Goal: Obtain resource: Download file/media

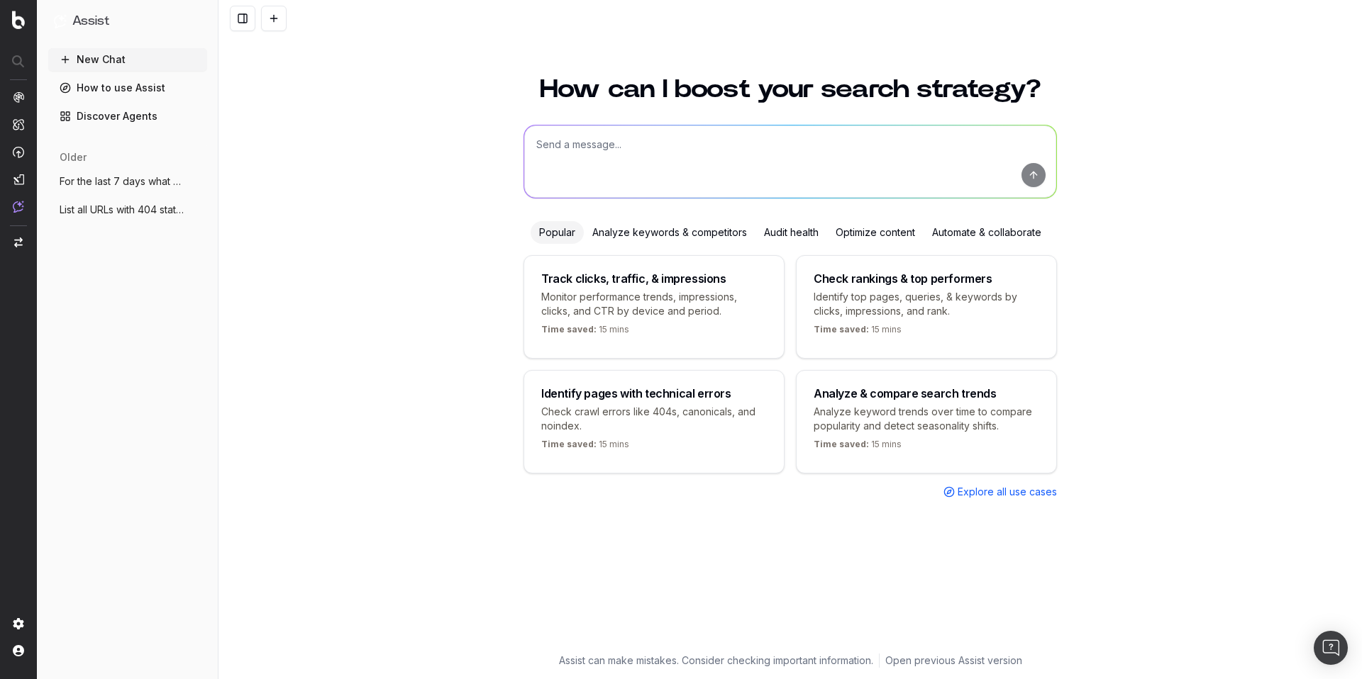
click at [641, 139] on textarea at bounding box center [790, 162] width 532 height 72
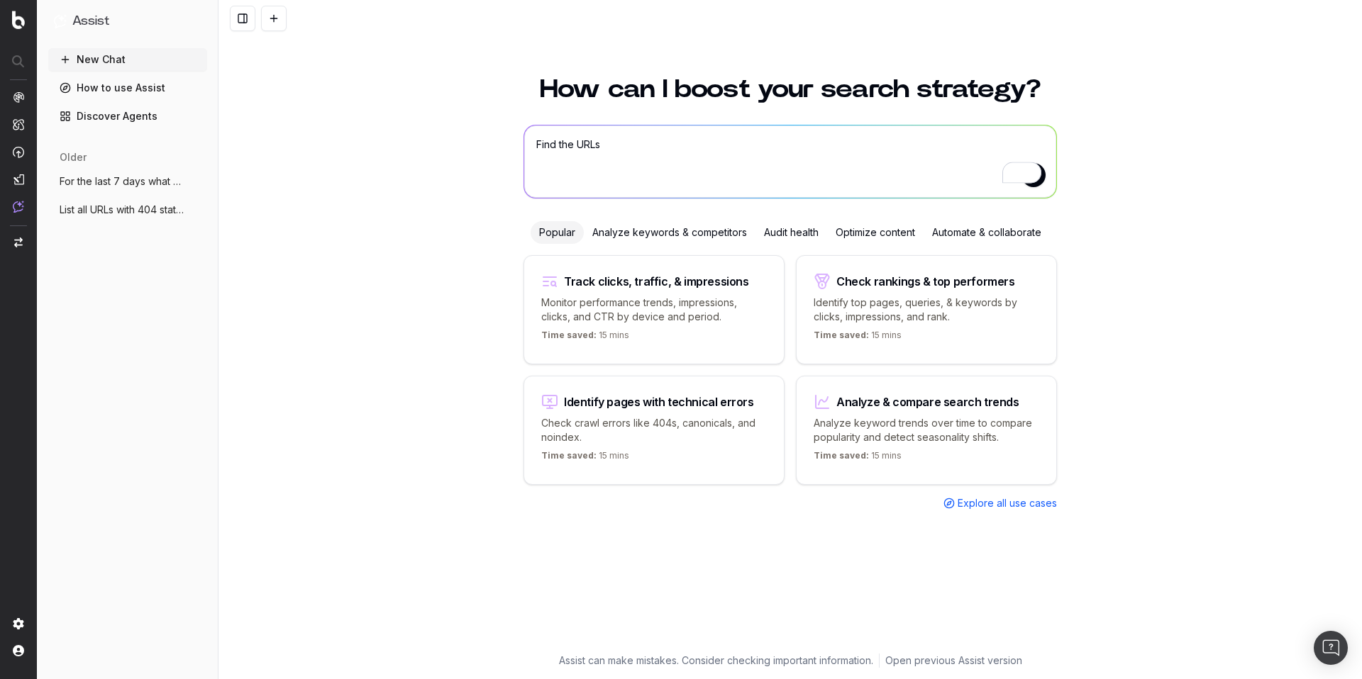
drag, startPoint x: 559, startPoint y: 141, endPoint x: 646, endPoint y: 148, distance: 87.5
click at [646, 148] on textarea "Find the URLs" at bounding box center [790, 162] width 532 height 72
type textarea "Find non-indexable urls which received visits"
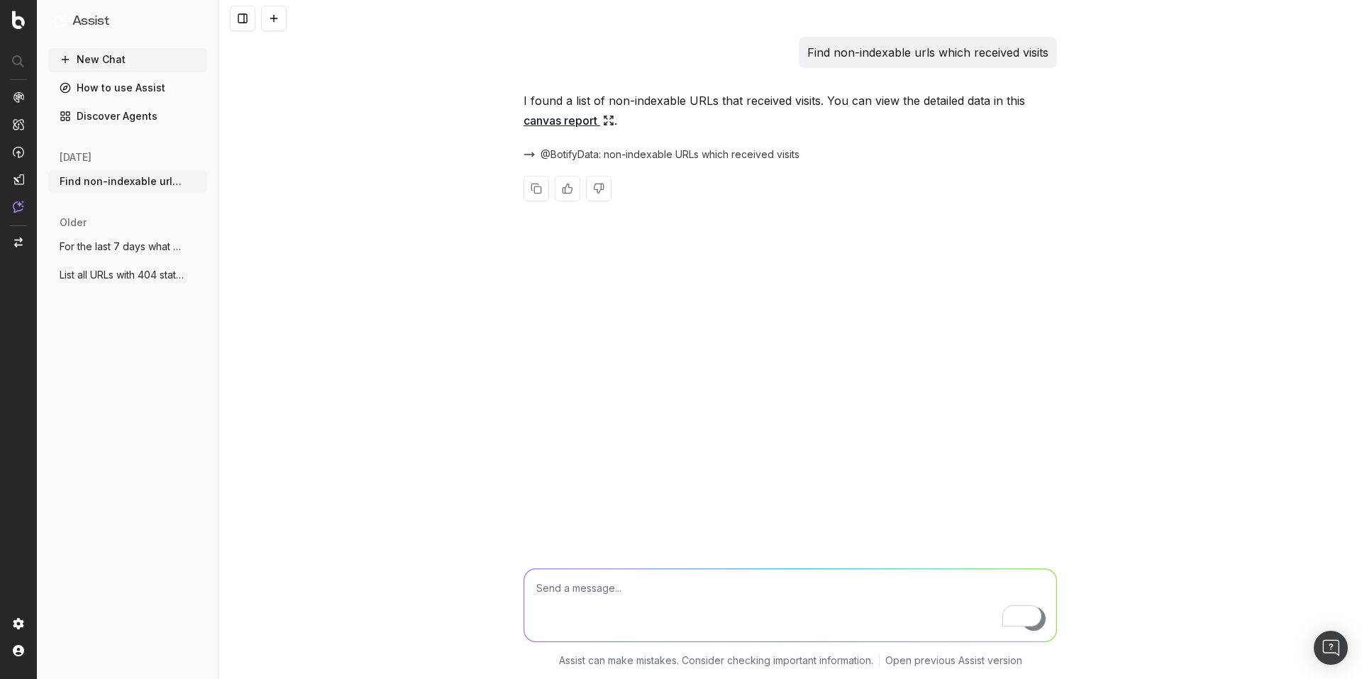
click at [704, 101] on p "I found a list of non-indexable URLs that received visits. You can view the det…" at bounding box center [789, 111] width 533 height 40
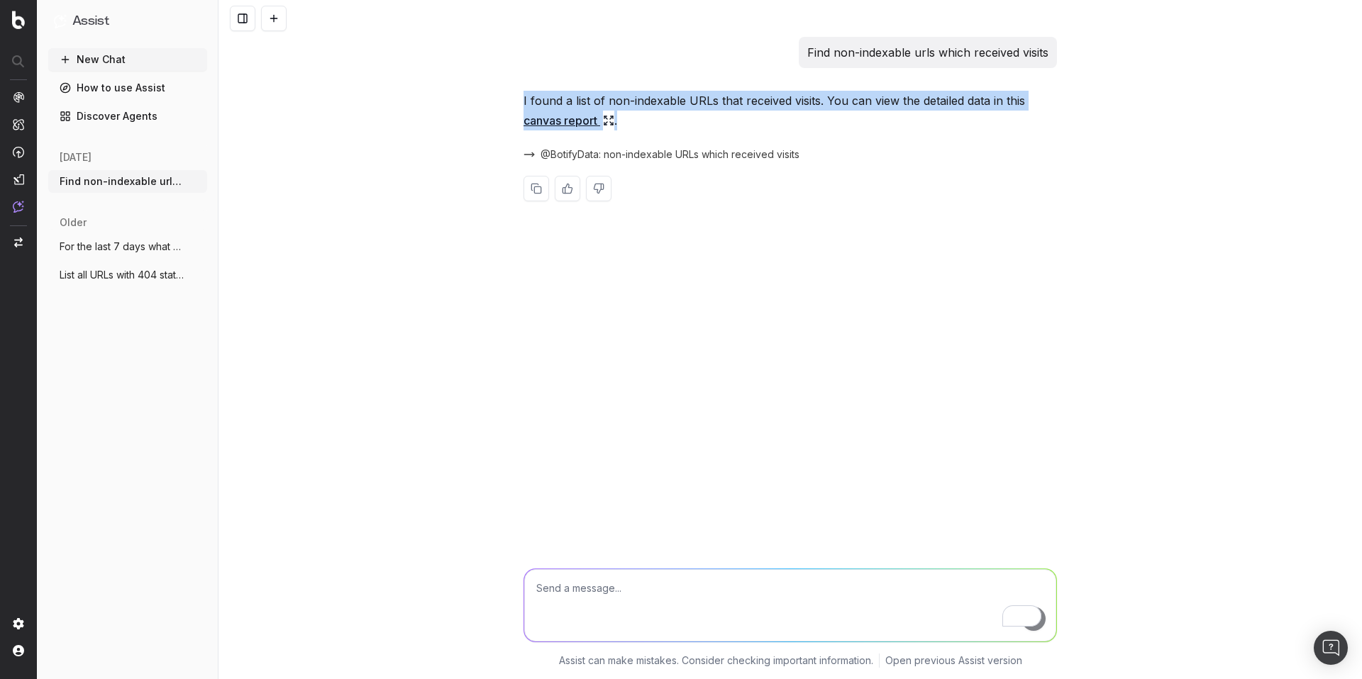
click at [704, 101] on p "I found a list of non-indexable URLs that received visits. You can view the det…" at bounding box center [789, 111] width 533 height 40
click at [733, 111] on p "I found a list of non-indexable URLs that received visits. You can view the det…" at bounding box center [789, 111] width 533 height 40
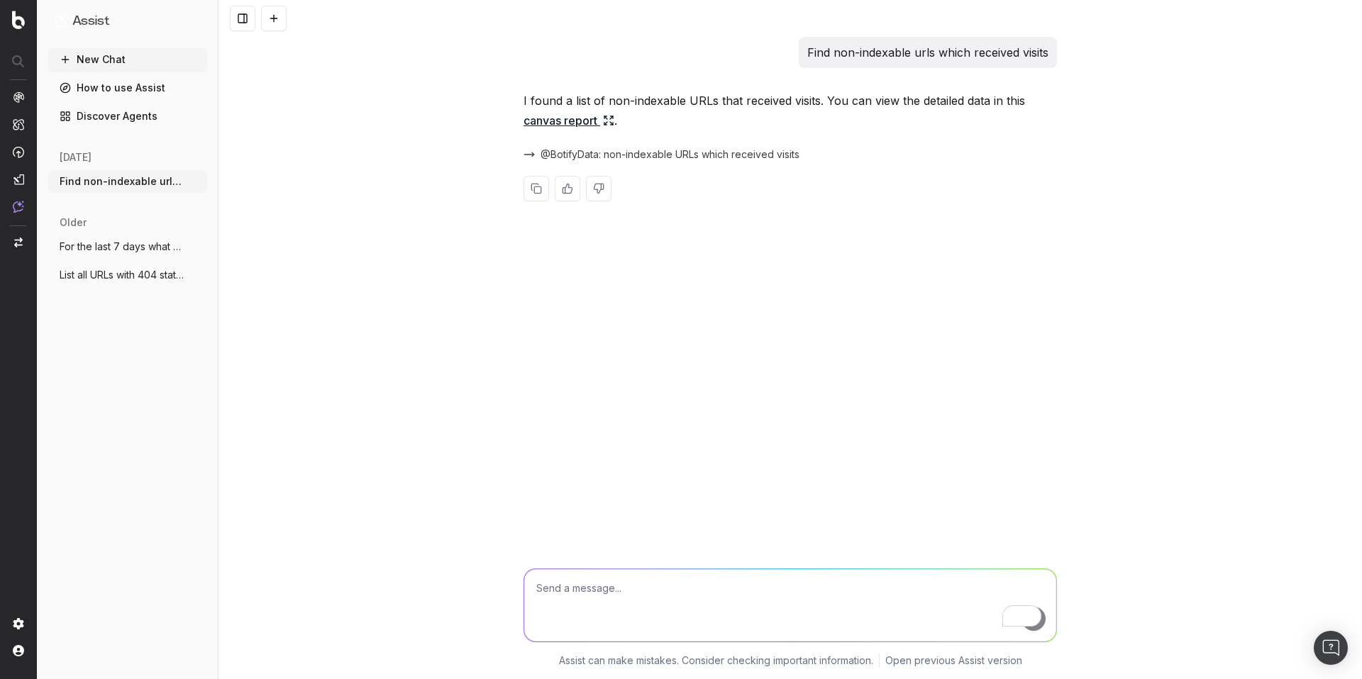
click at [584, 119] on link "canvas report" at bounding box center [568, 121] width 91 height 20
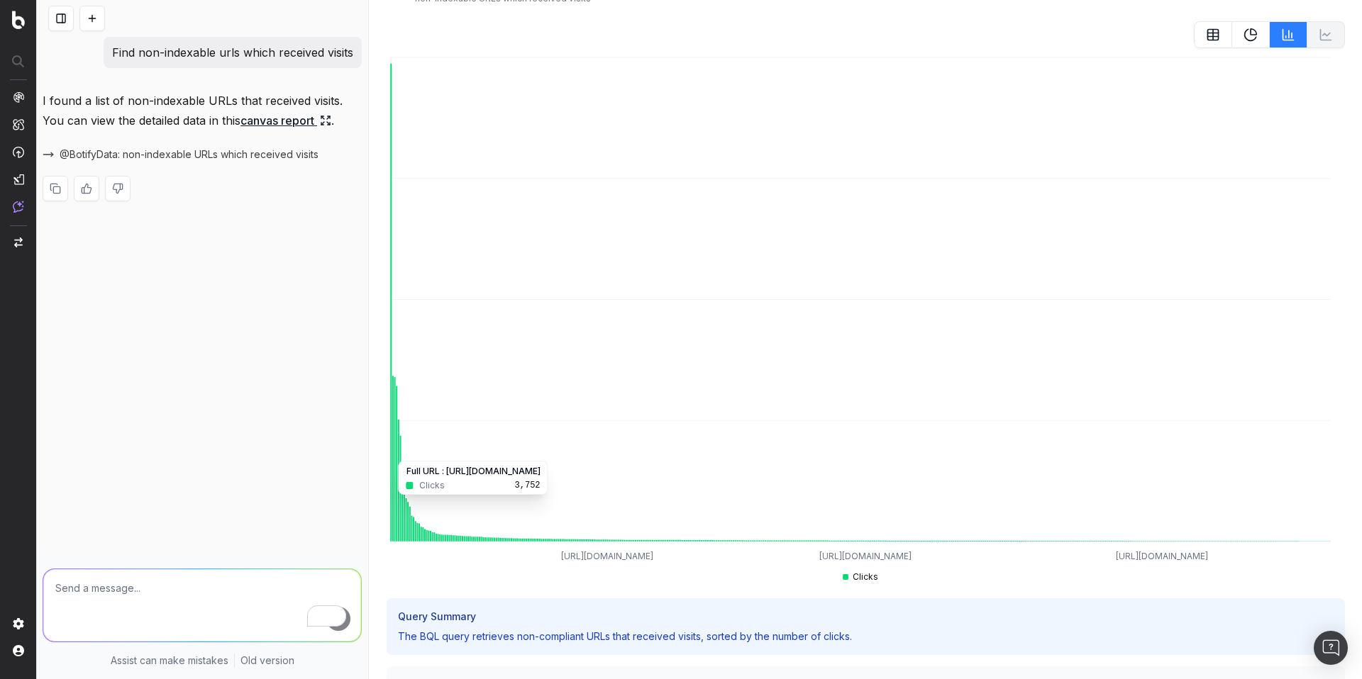
scroll to position [135, 0]
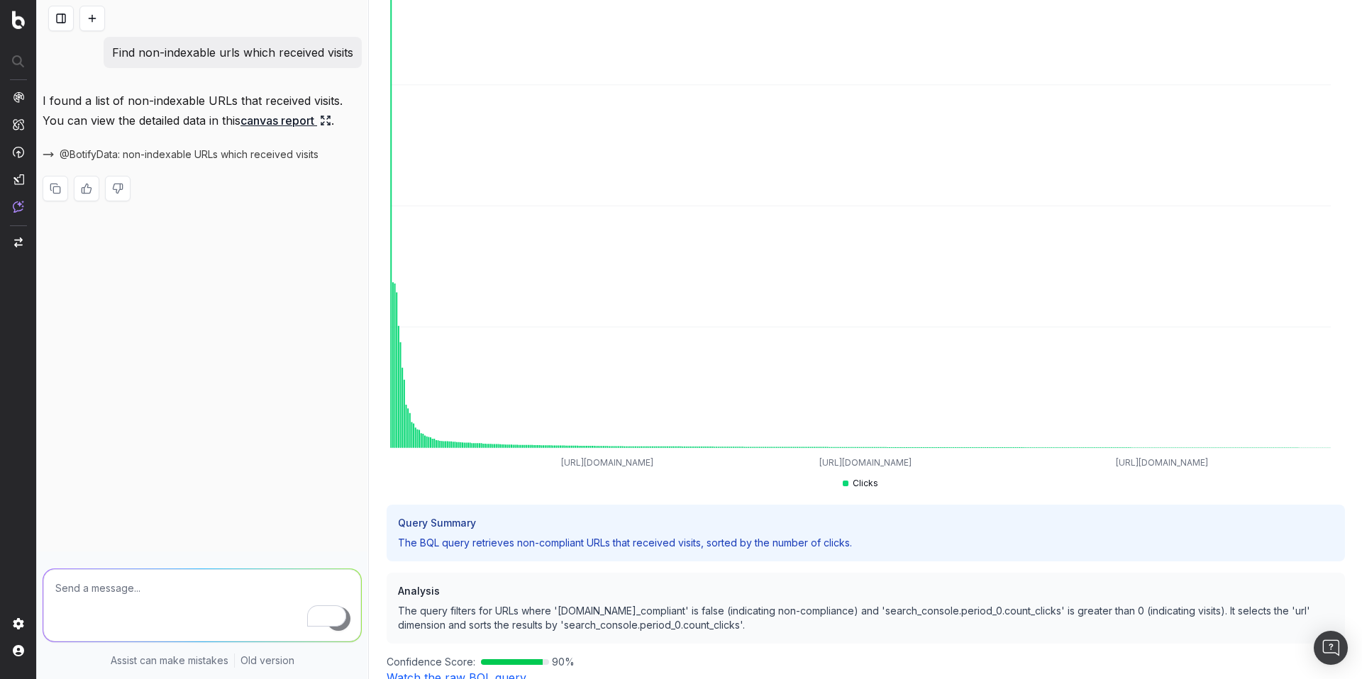
click at [413, 539] on p "The BQL query retrieves non-compliant URLs that received visits, sorted by the …" at bounding box center [865, 543] width 935 height 14
click at [443, 536] on p "The BQL query retrieves non-compliant URLs that received visits, sorted by the …" at bounding box center [865, 543] width 935 height 14
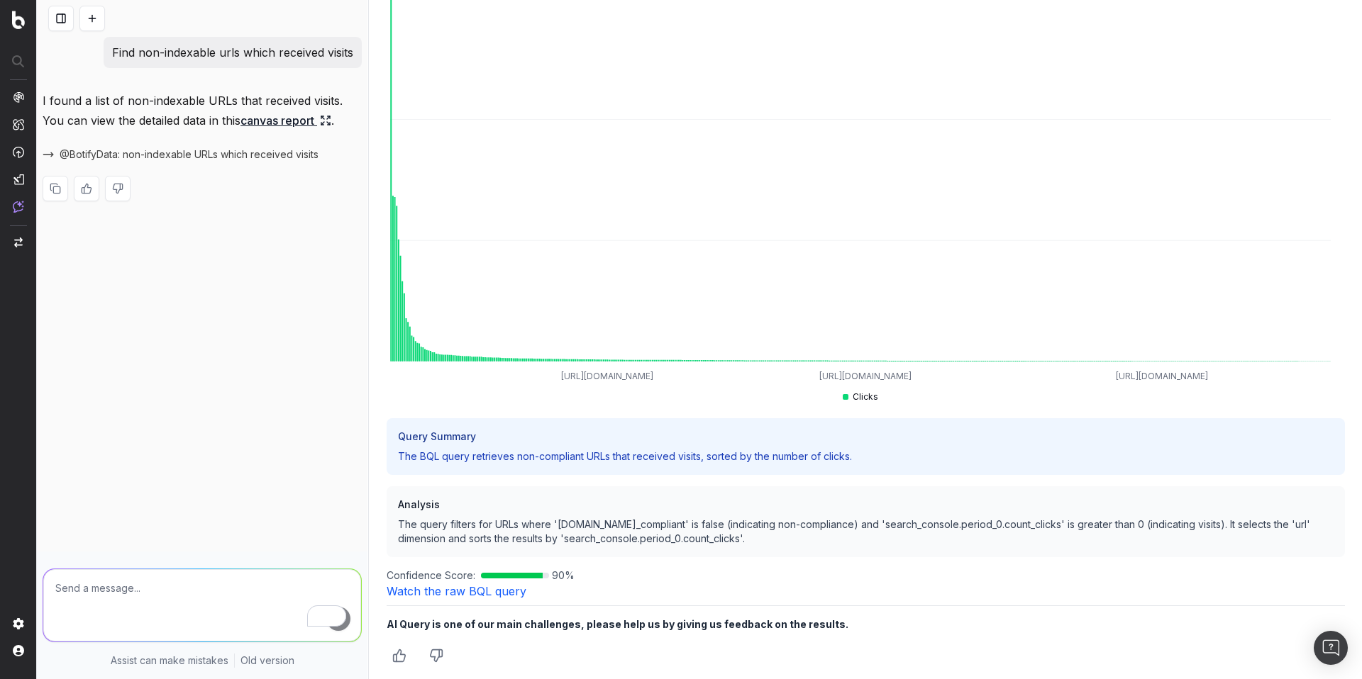
scroll to position [213, 0]
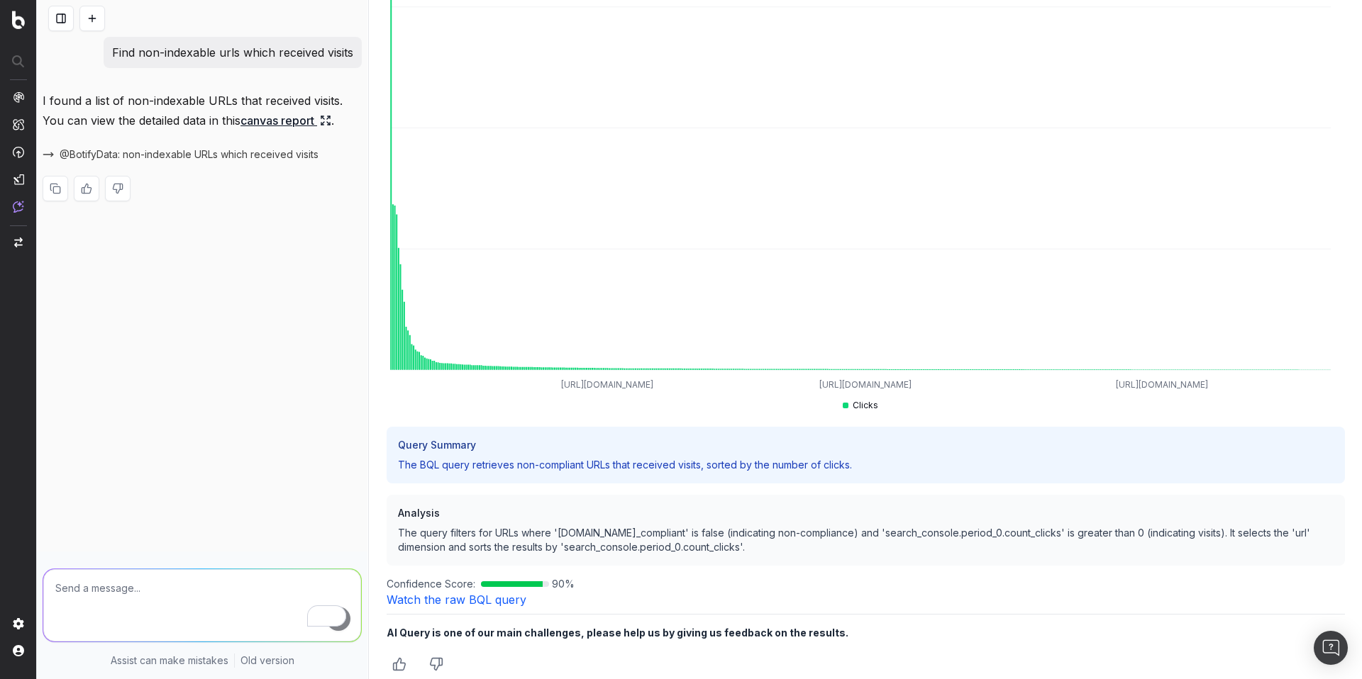
click at [200, 584] on textarea "To enrich screen reader interactions, please activate Accessibility in Grammarl…" at bounding box center [202, 606] width 318 height 72
type textarea "can i have a table?"
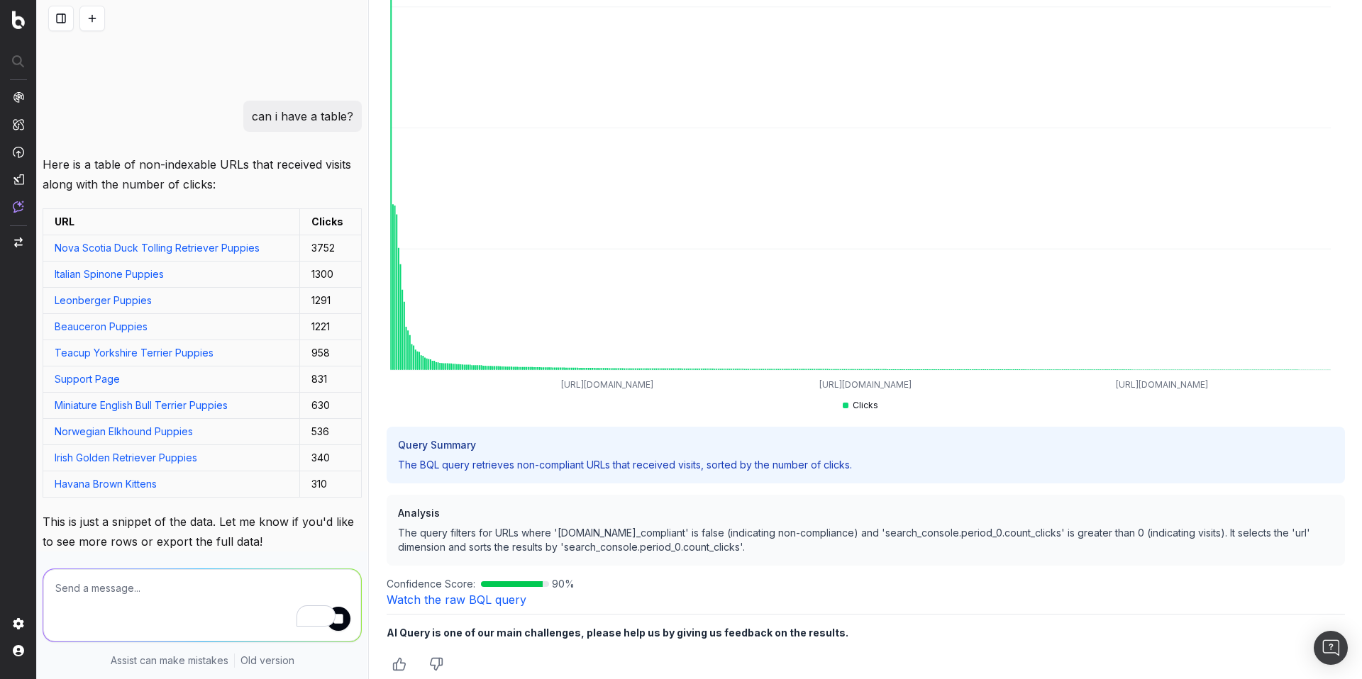
scroll to position [196, 0]
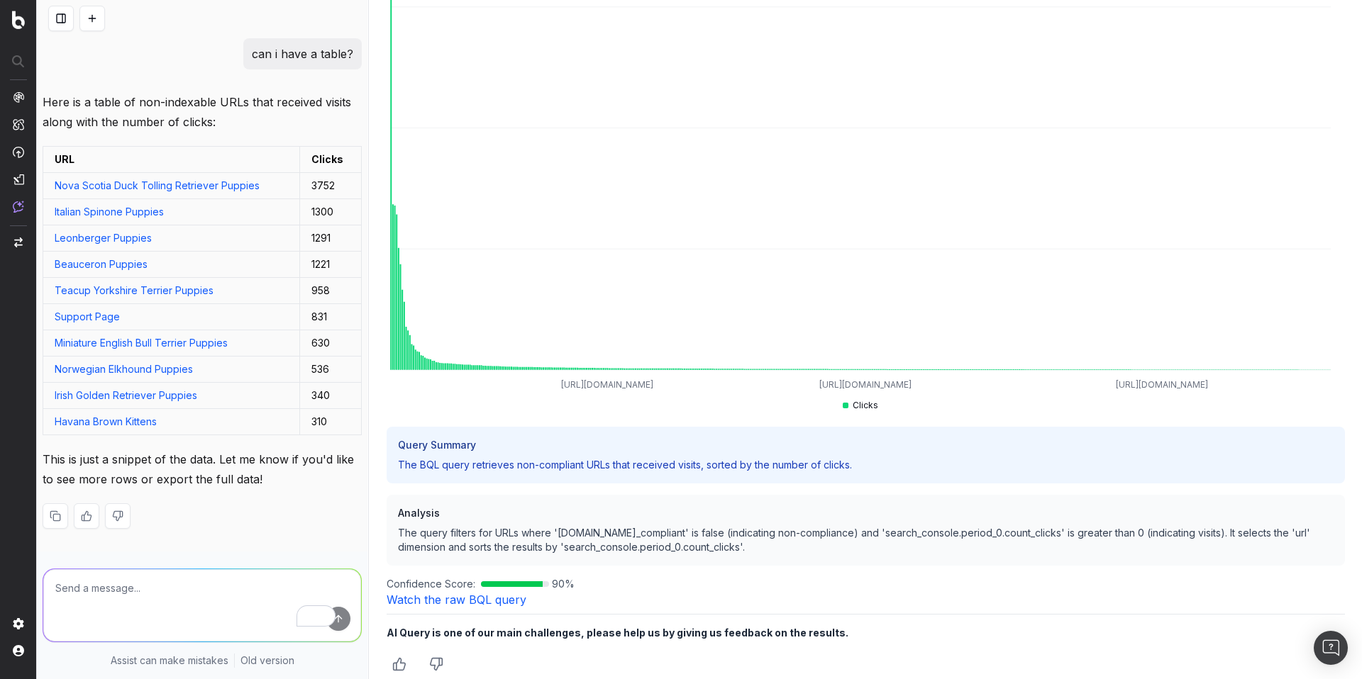
click at [142, 450] on p "This is just a snippet of the data. Let me know if you'd like to see more rows …" at bounding box center [202, 470] width 319 height 40
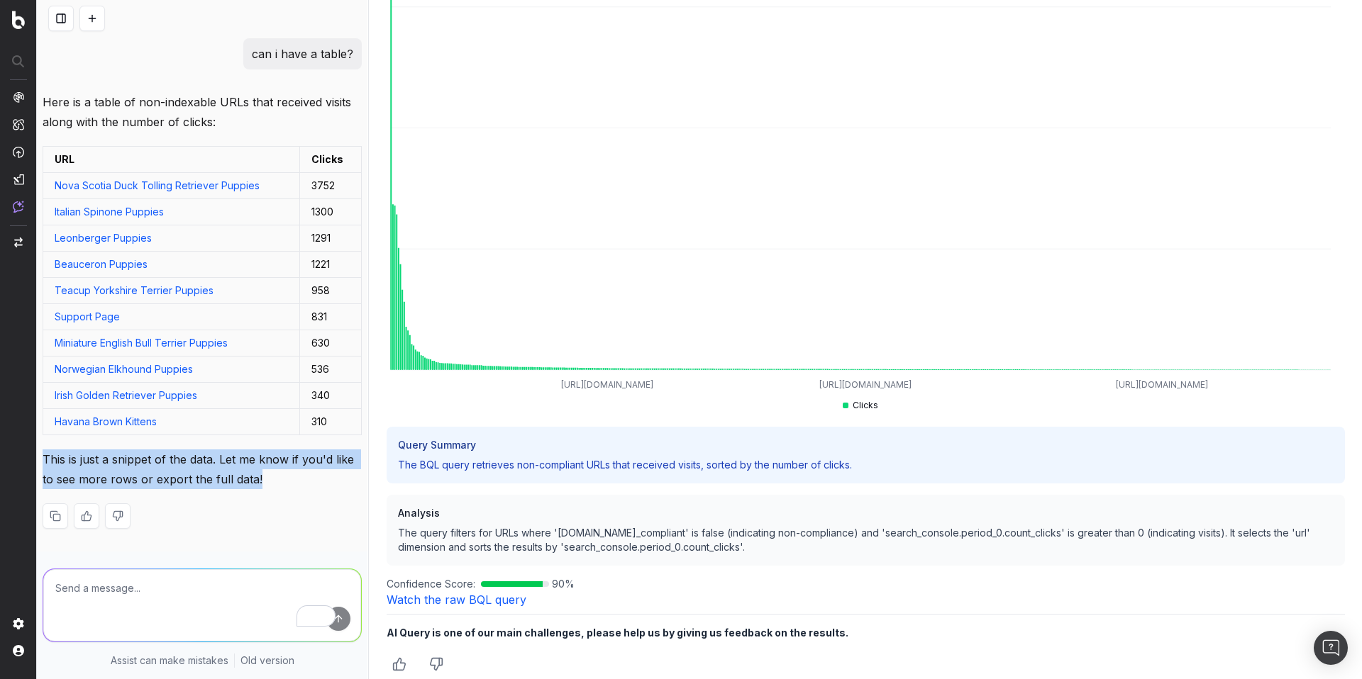
click at [142, 450] on p "This is just a snippet of the data. Let me know if you'd like to see more rows …" at bounding box center [202, 470] width 319 height 40
click at [199, 450] on p "This is just a snippet of the data. Let me know if you'd like to see more rows …" at bounding box center [202, 470] width 319 height 40
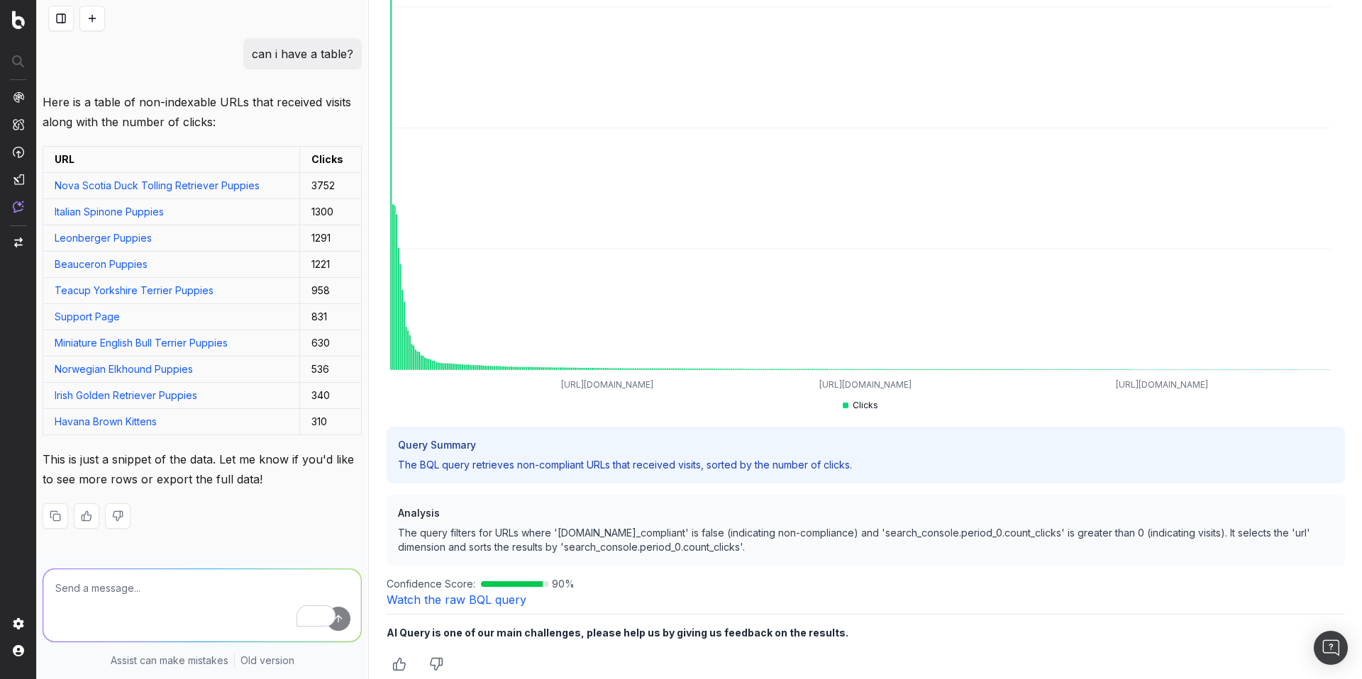
click at [231, 473] on p "This is just a snippet of the data. Let me know if you'd like to see more rows …" at bounding box center [202, 470] width 319 height 40
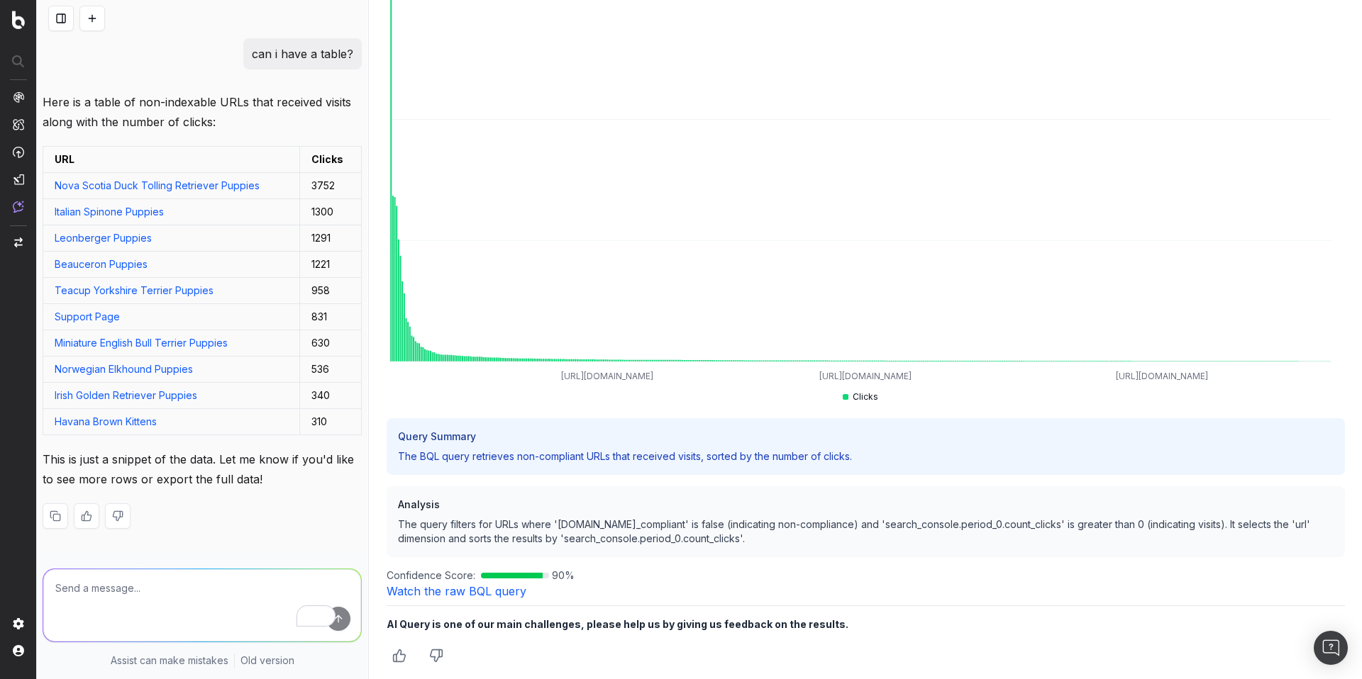
click at [551, 450] on p "The BQL query retrieves non-compliant URLs that received visits, sorted by the …" at bounding box center [865, 457] width 935 height 14
click at [252, 592] on textarea "To enrich screen reader interactions, please activate Accessibility in Grammarl…" at bounding box center [202, 606] width 318 height 72
click at [196, 574] on textarea "To enrich screen reader interactions, please activate Accessibility in Grammarl…" at bounding box center [202, 606] width 318 height 72
click at [170, 577] on textarea "also url should contain (united-kingdom/" at bounding box center [202, 606] width 318 height 72
click at [267, 571] on textarea "also url should contain united-kingdom/" at bounding box center [202, 606] width 318 height 72
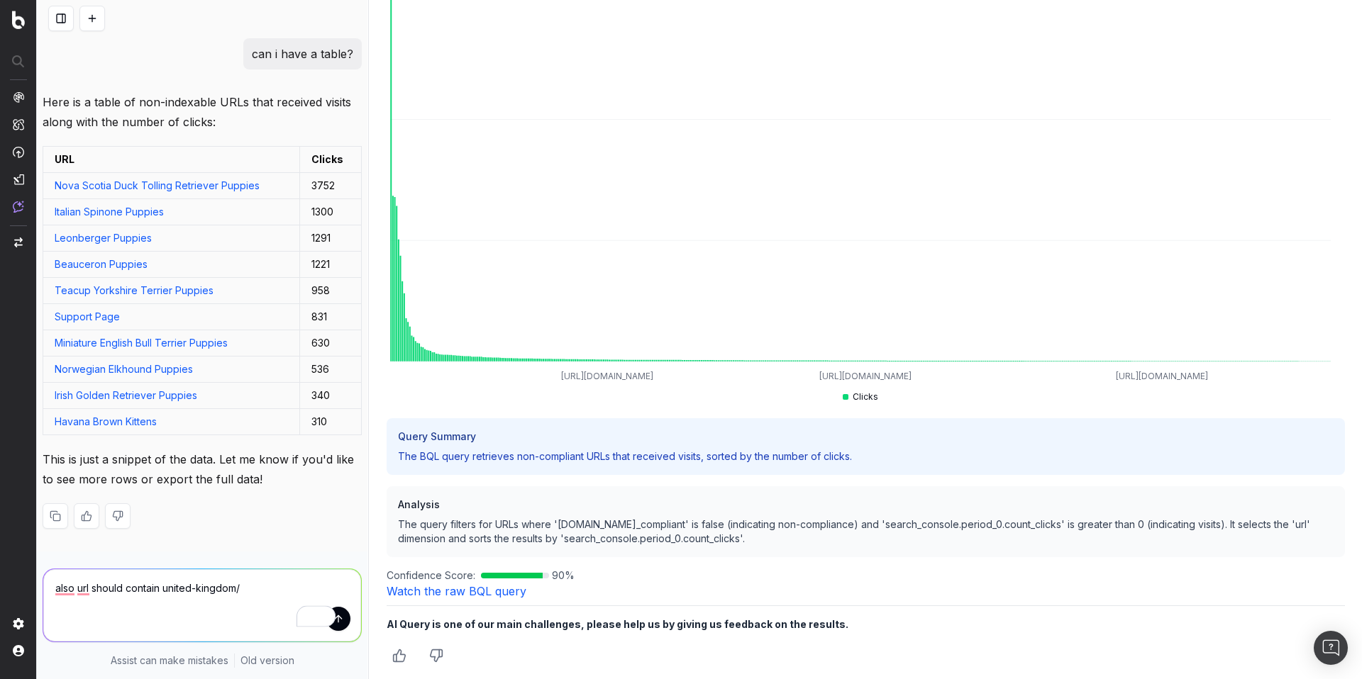
type textarea "also url should contain united-kingdom"
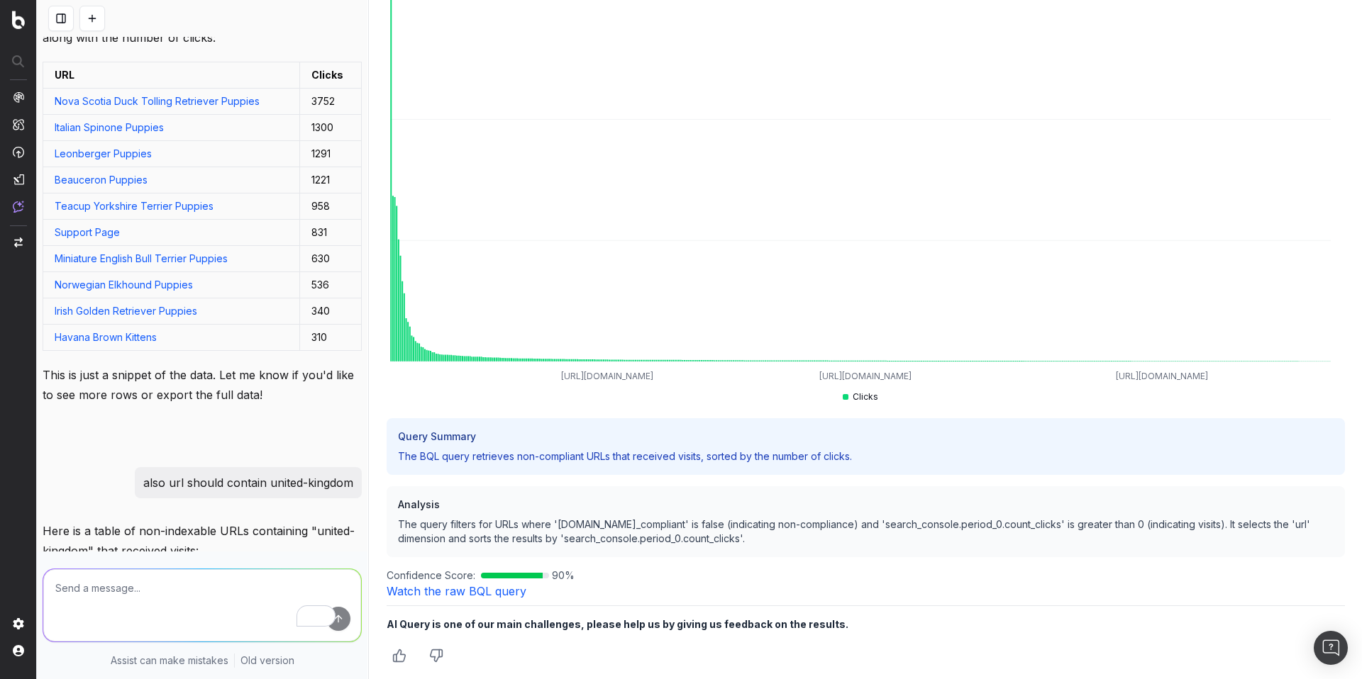
scroll to position [750, 0]
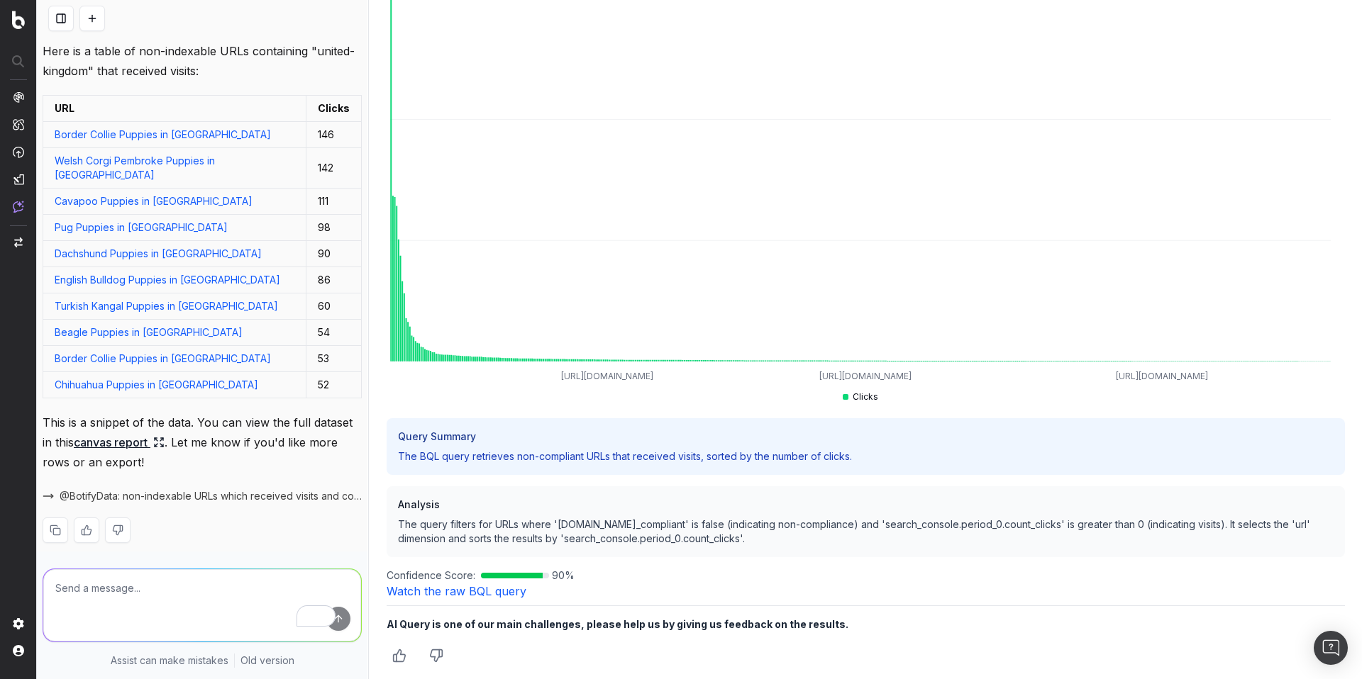
click at [273, 489] on span "@BotifyData: non-indexable URLs which received visits and contain 'united-kingd…" at bounding box center [211, 496] width 302 height 14
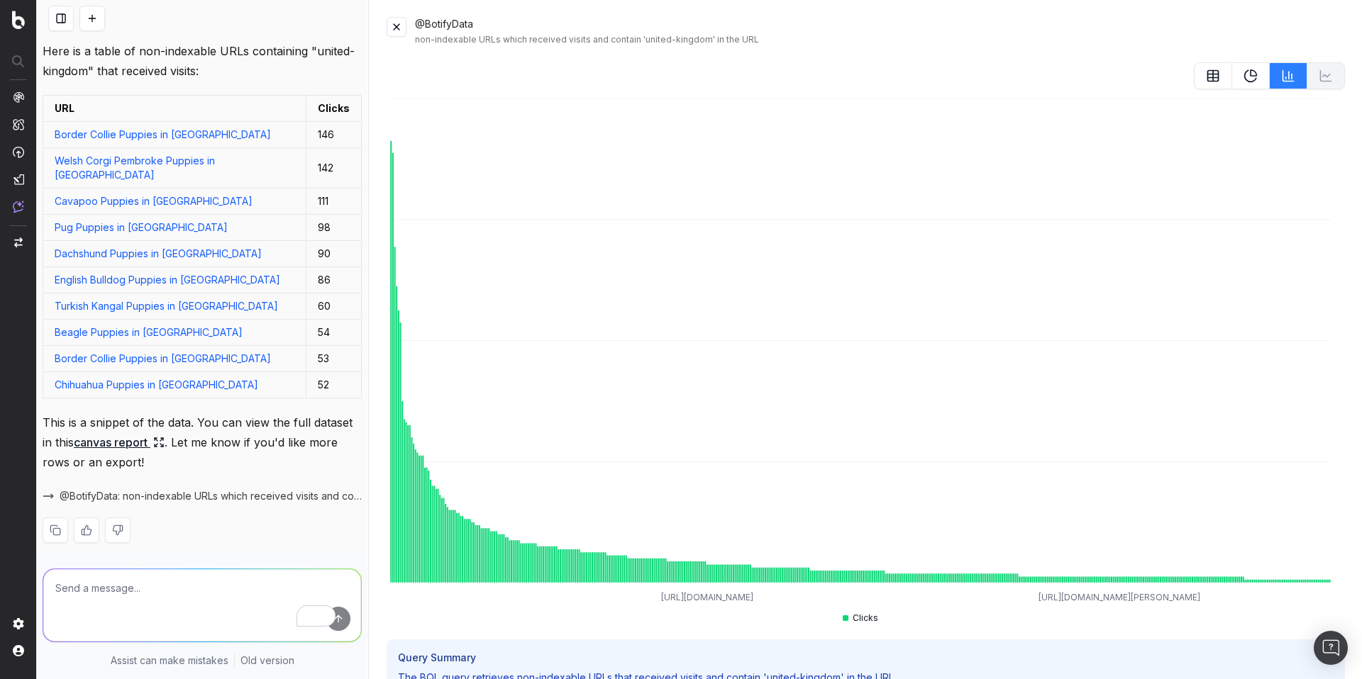
click at [1206, 72] on icon at bounding box center [1213, 76] width 14 height 14
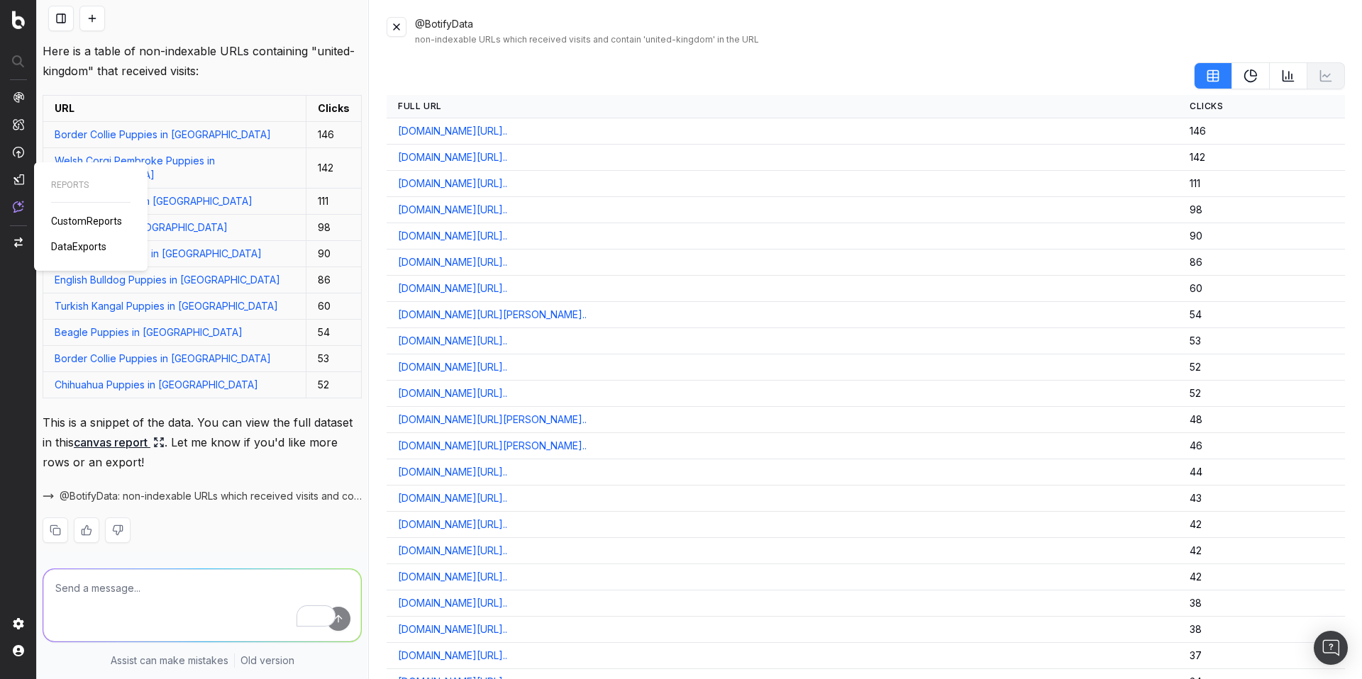
click at [18, 182] on img at bounding box center [18, 179] width 11 height 11
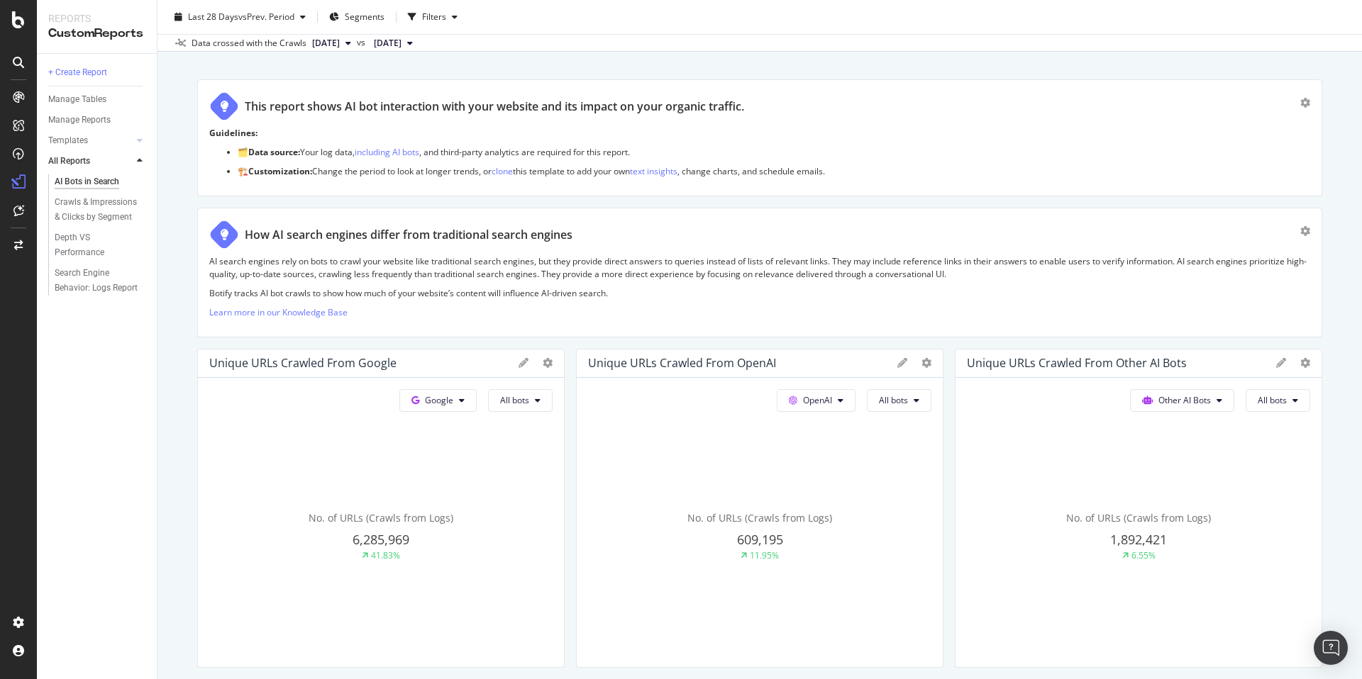
scroll to position [79, 0]
click at [453, 396] on span "Other AI Bots" at bounding box center [439, 401] width 28 height 12
click at [1158, 396] on span "Other AI Bots" at bounding box center [1184, 401] width 52 height 12
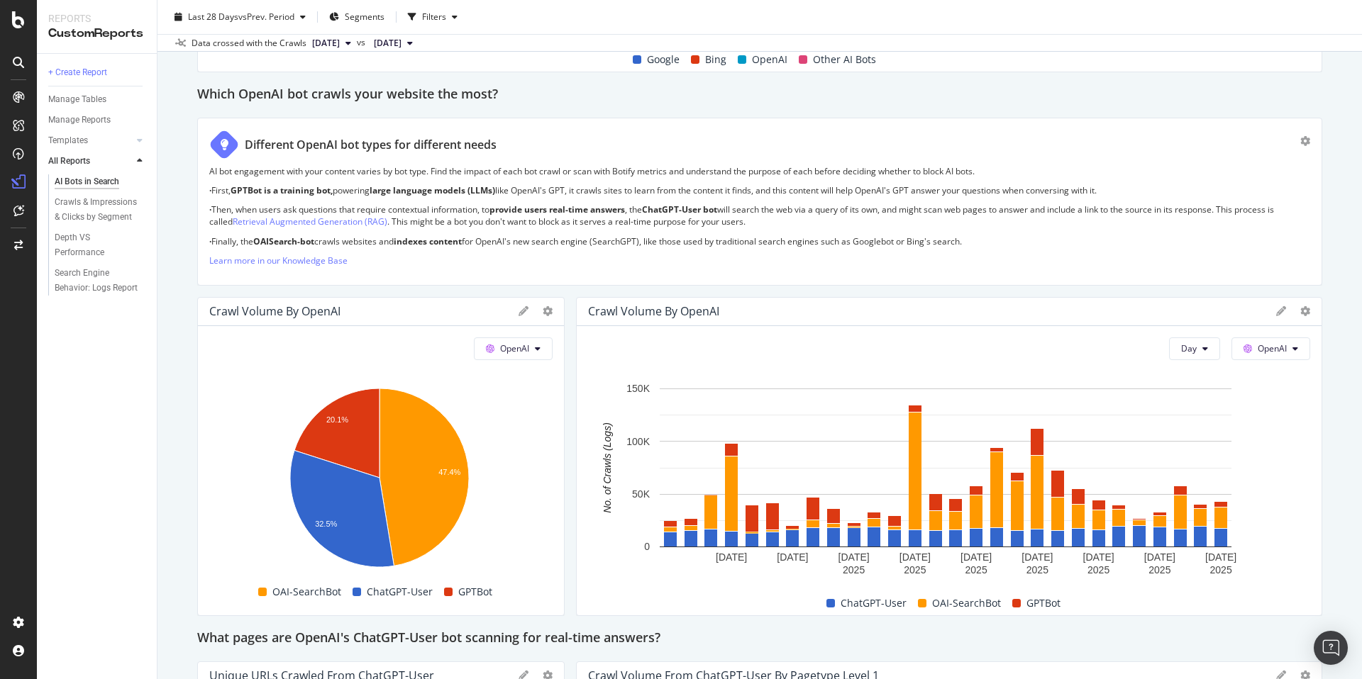
scroll to position [0, 0]
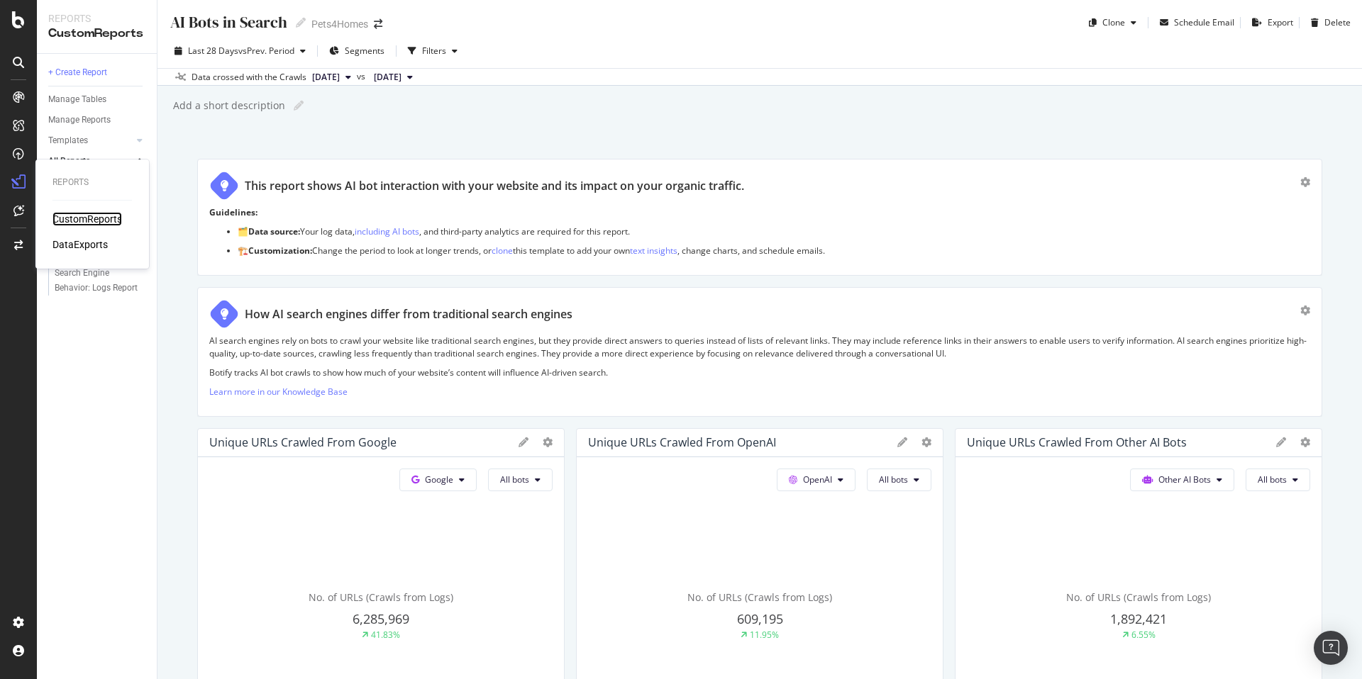
click at [72, 218] on div "CustomReports" at bounding box center [87, 219] width 70 height 14
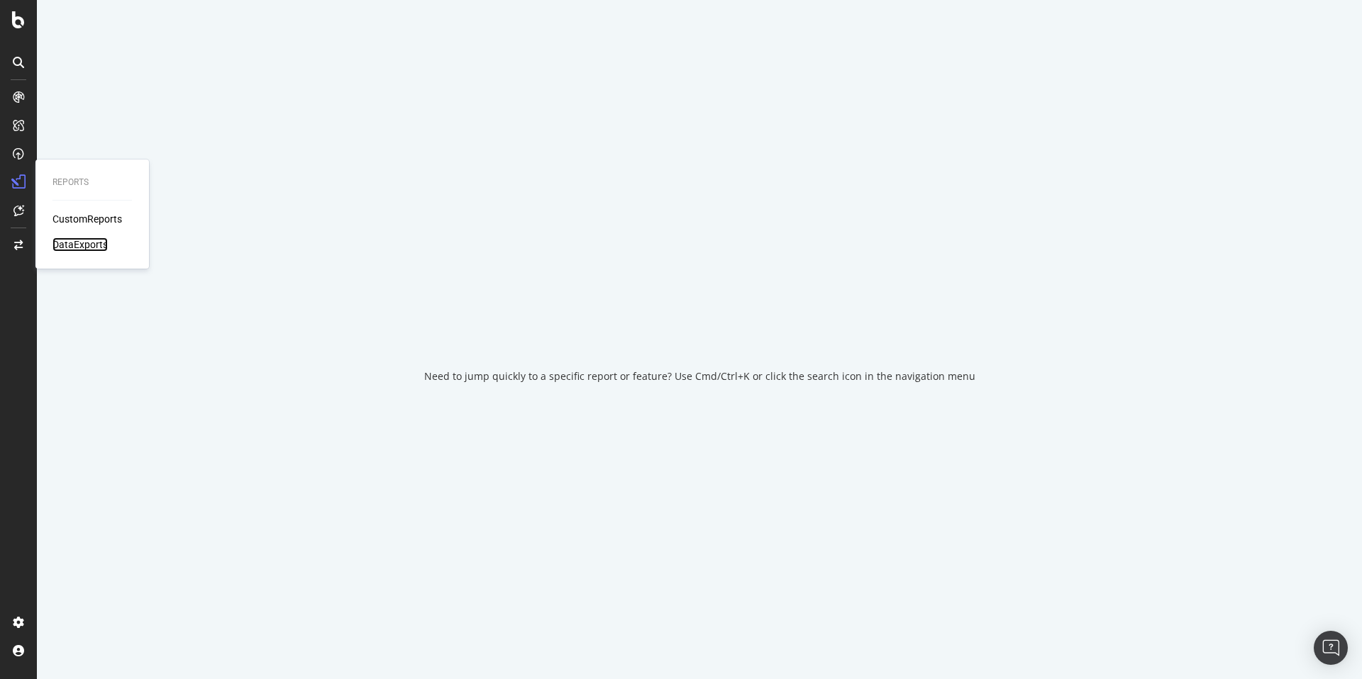
click at [78, 245] on div "DataExports" at bounding box center [79, 245] width 55 height 14
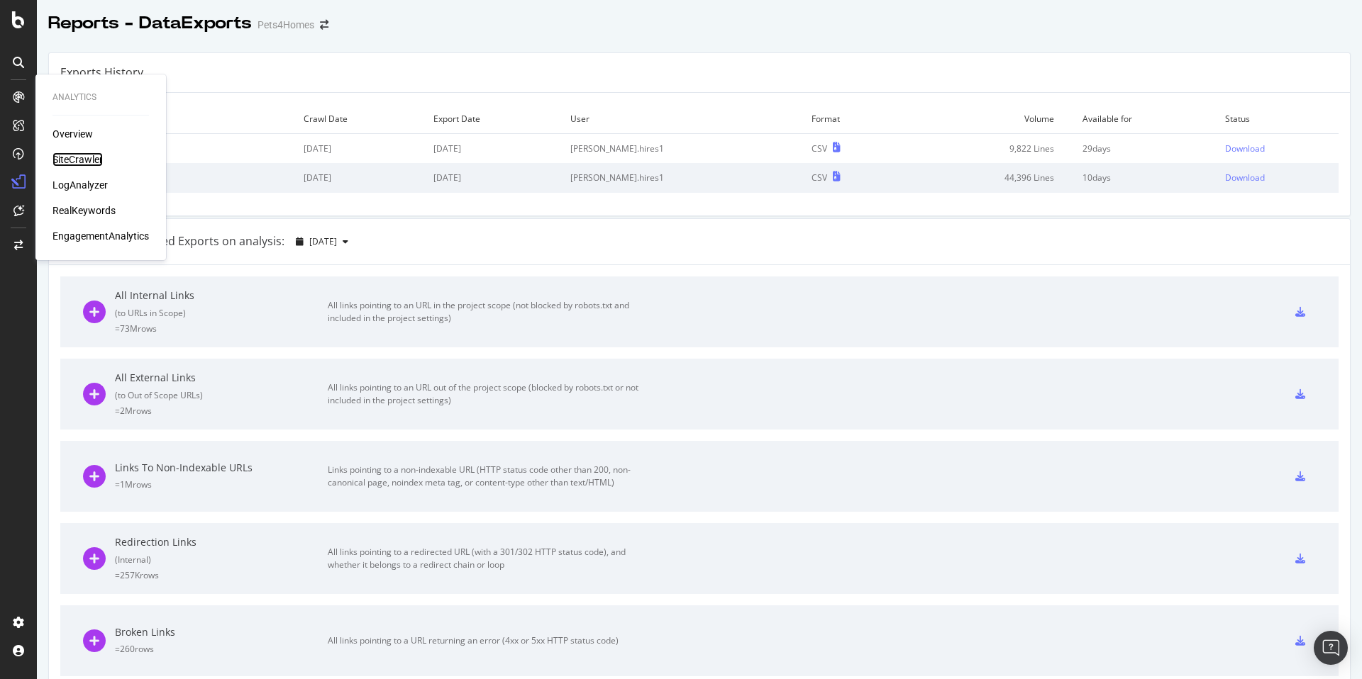
click at [80, 158] on div "SiteCrawler" at bounding box center [77, 159] width 50 height 14
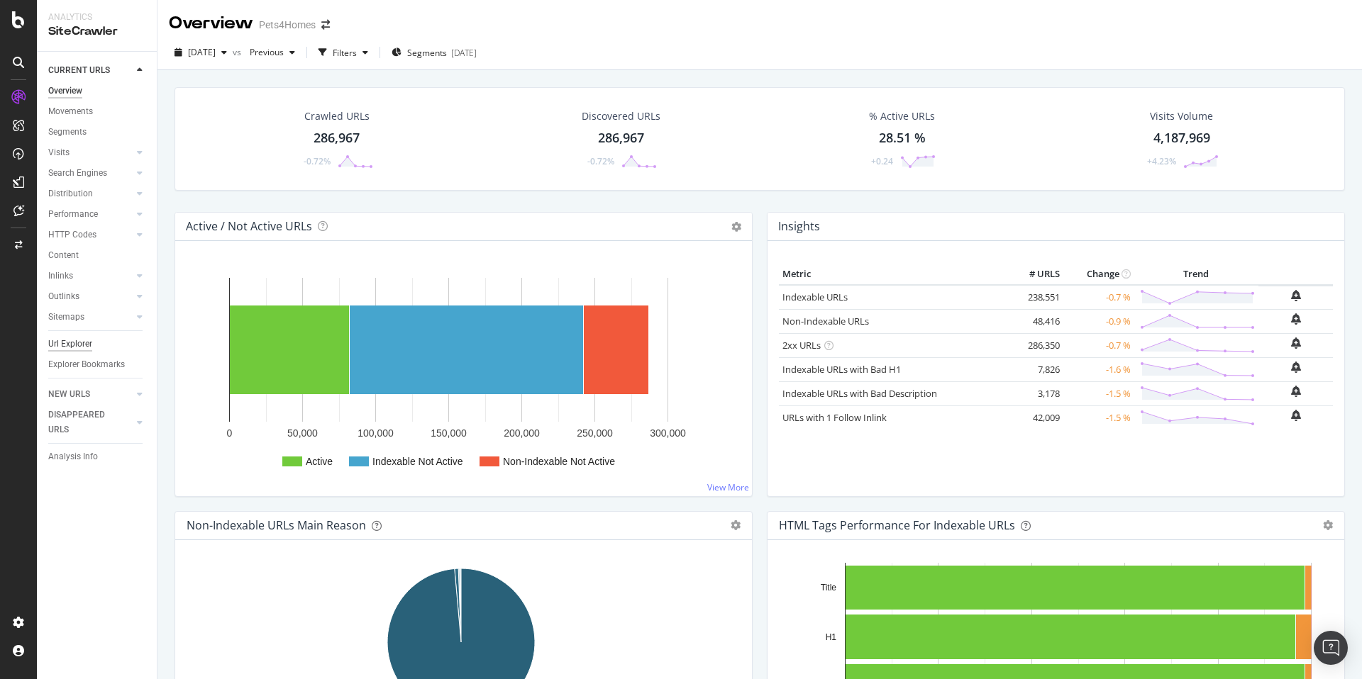
click at [70, 345] on div "Url Explorer" at bounding box center [70, 344] width 44 height 15
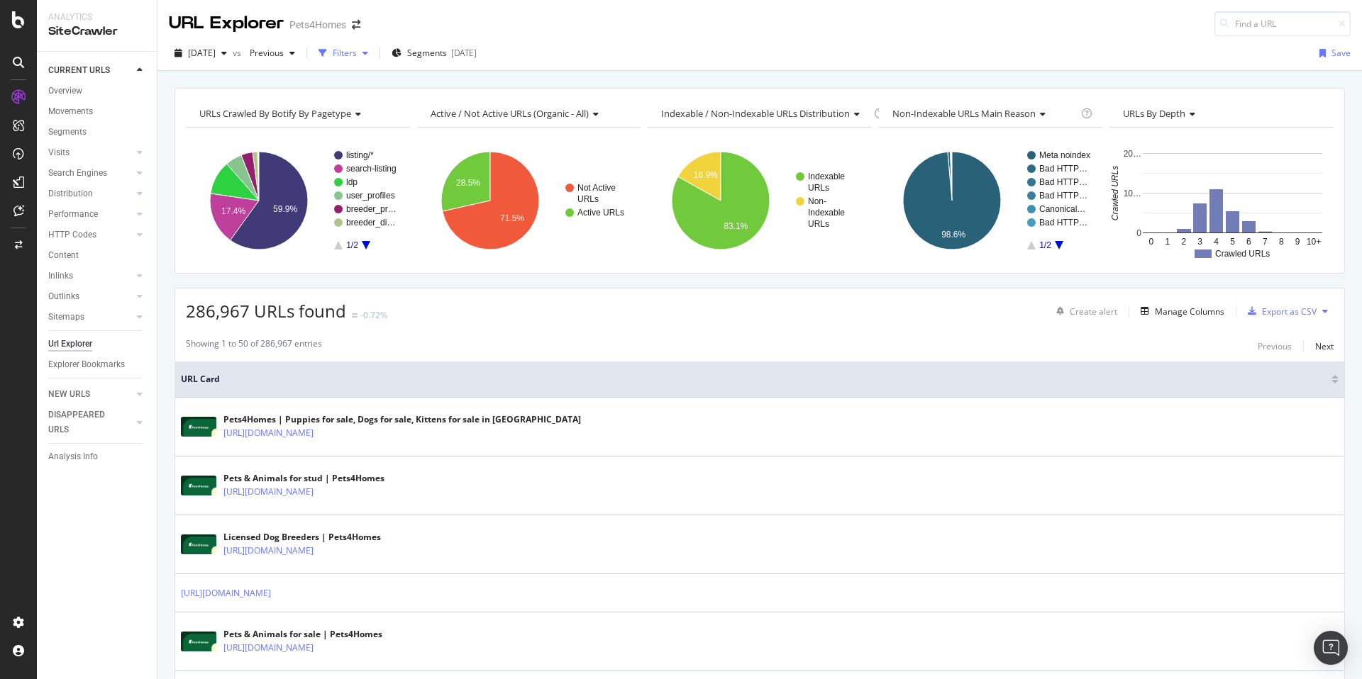
click at [333, 45] on div "button" at bounding box center [323, 53] width 20 height 20
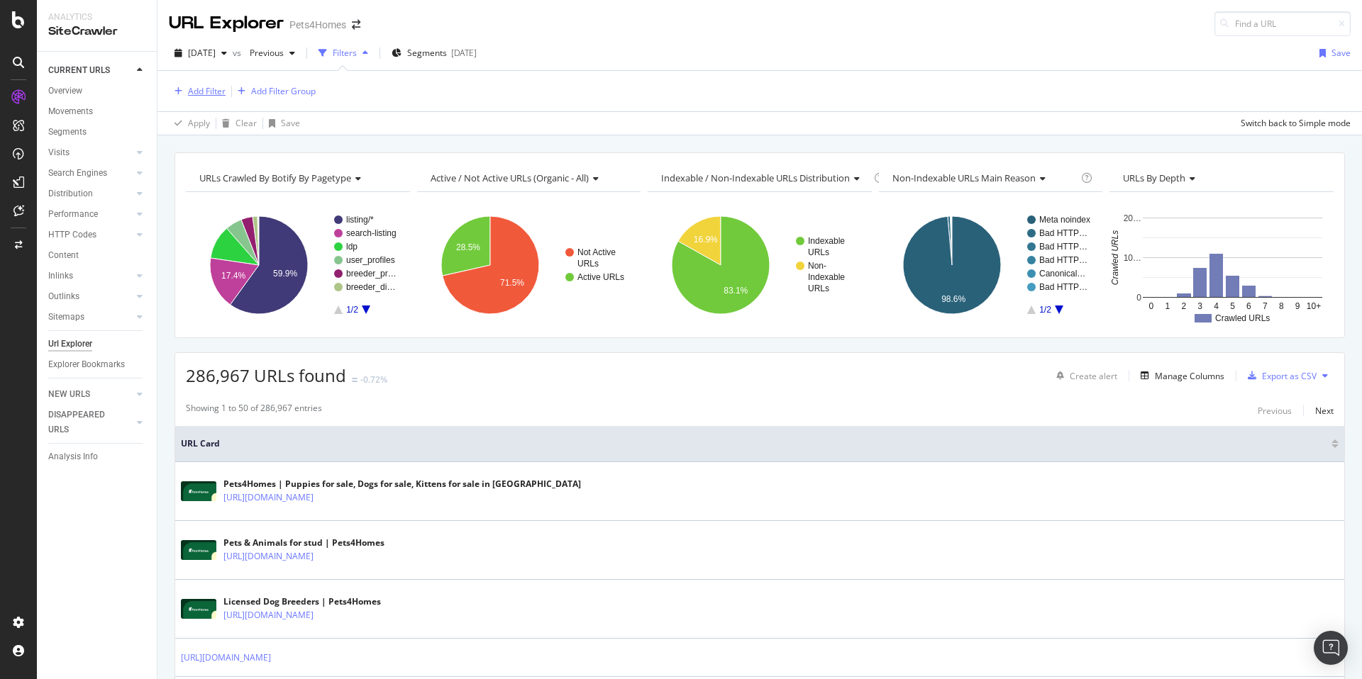
click at [180, 85] on div "Add Filter" at bounding box center [197, 92] width 57 height 16
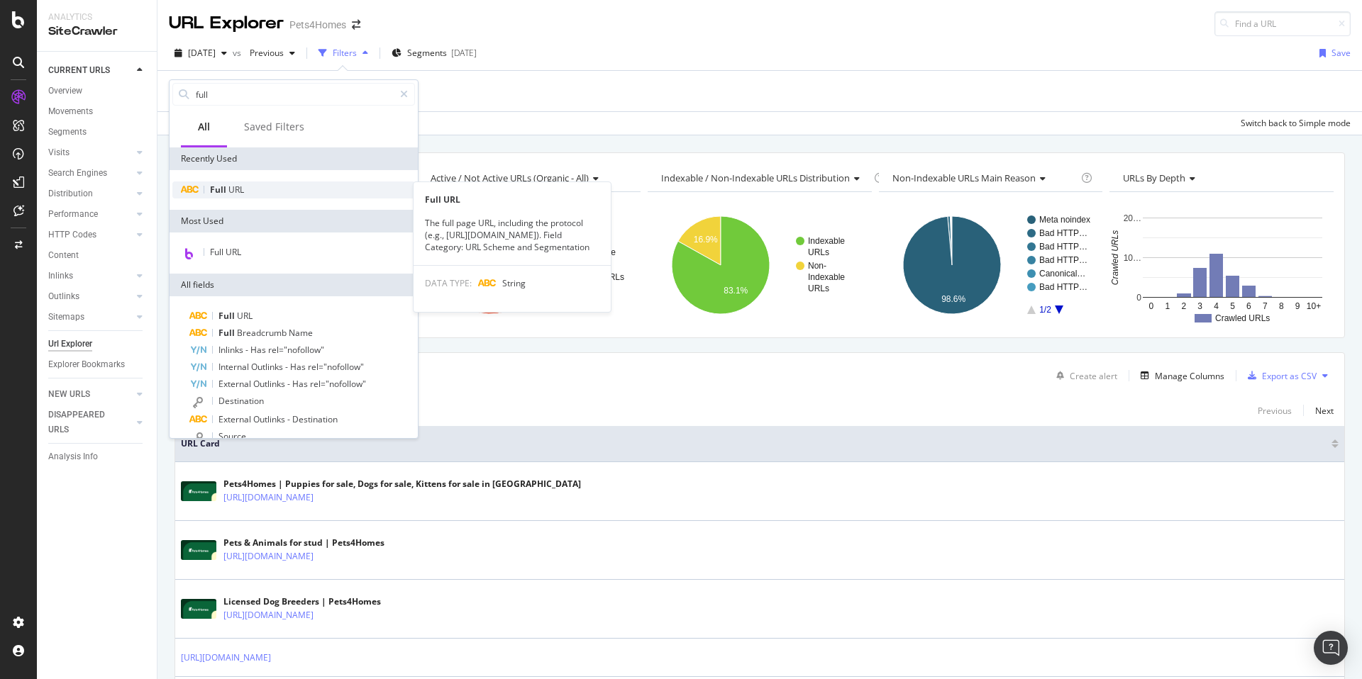
type input "full"
click at [236, 193] on span "URL" at bounding box center [236, 190] width 16 height 12
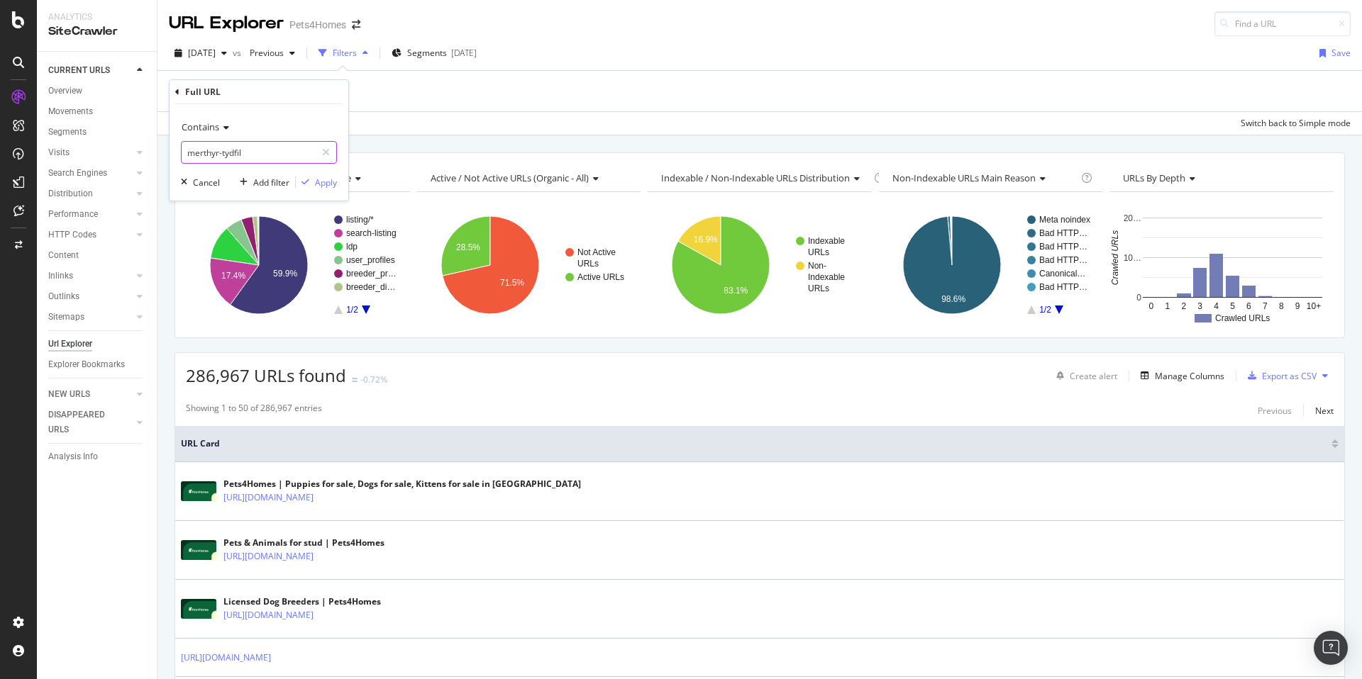
click at [243, 156] on input "merthyr-tydfil" at bounding box center [249, 152] width 134 height 23
type input "united-kingdom"
click at [319, 185] on div "Apply" at bounding box center [326, 183] width 22 height 12
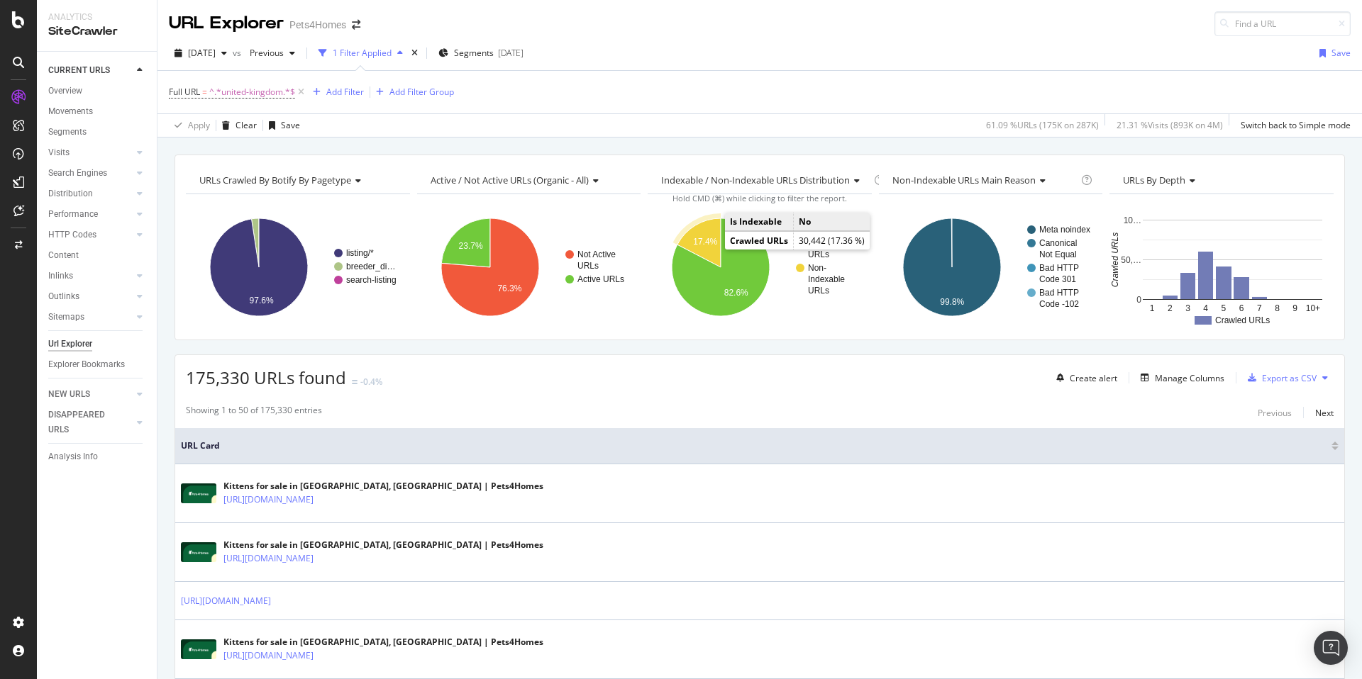
click at [703, 246] on text "17.4%" at bounding box center [705, 242] width 24 height 10
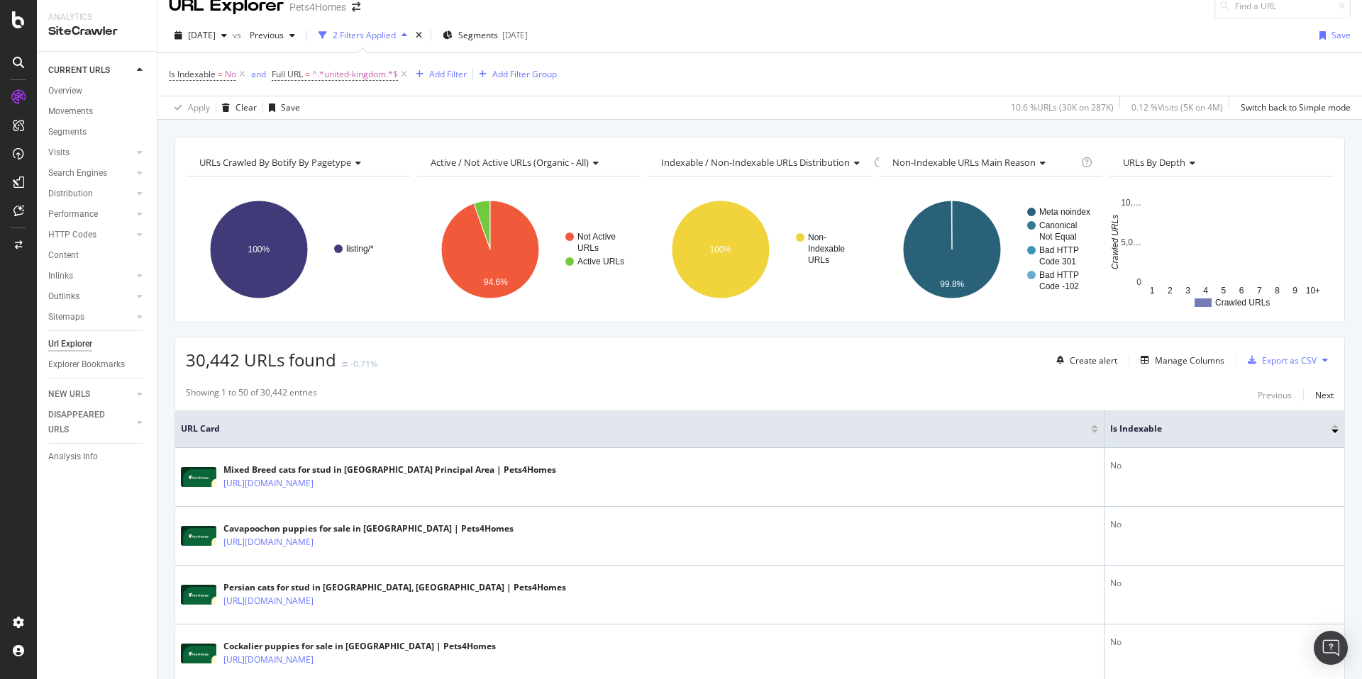
scroll to position [42, 0]
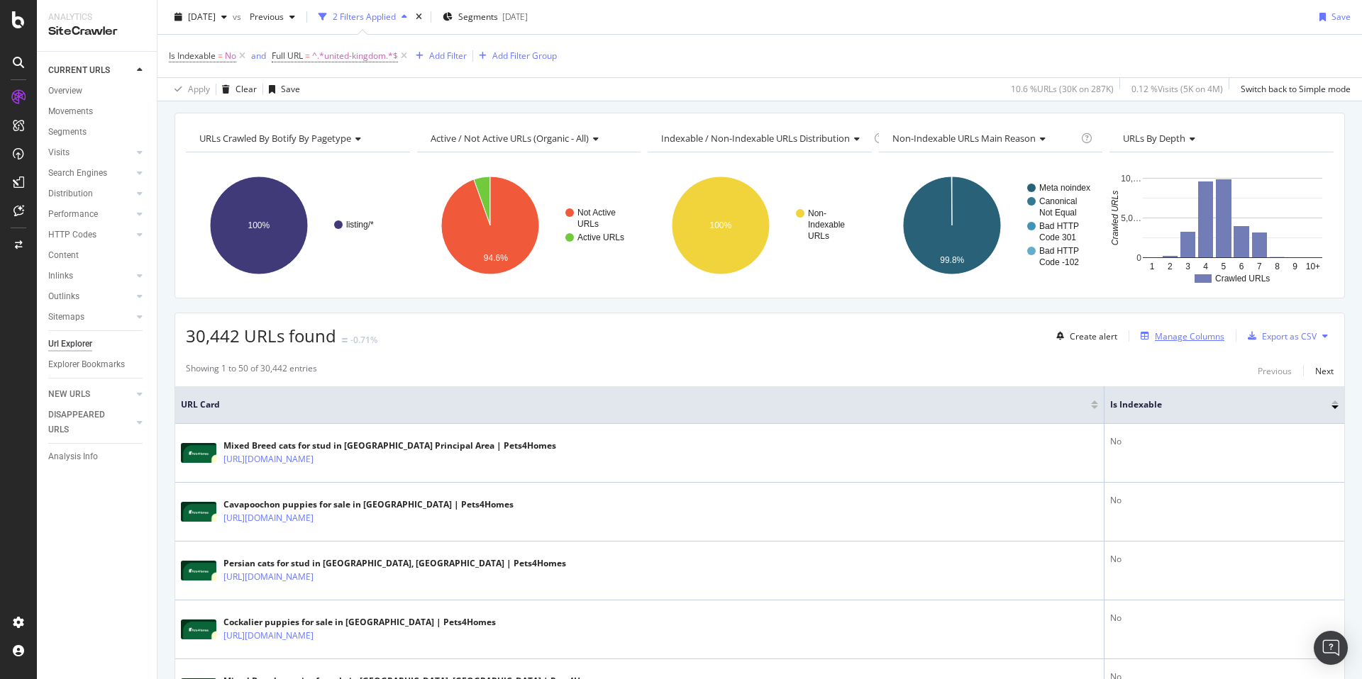
click at [1166, 337] on div "Manage Columns" at bounding box center [1190, 337] width 70 height 12
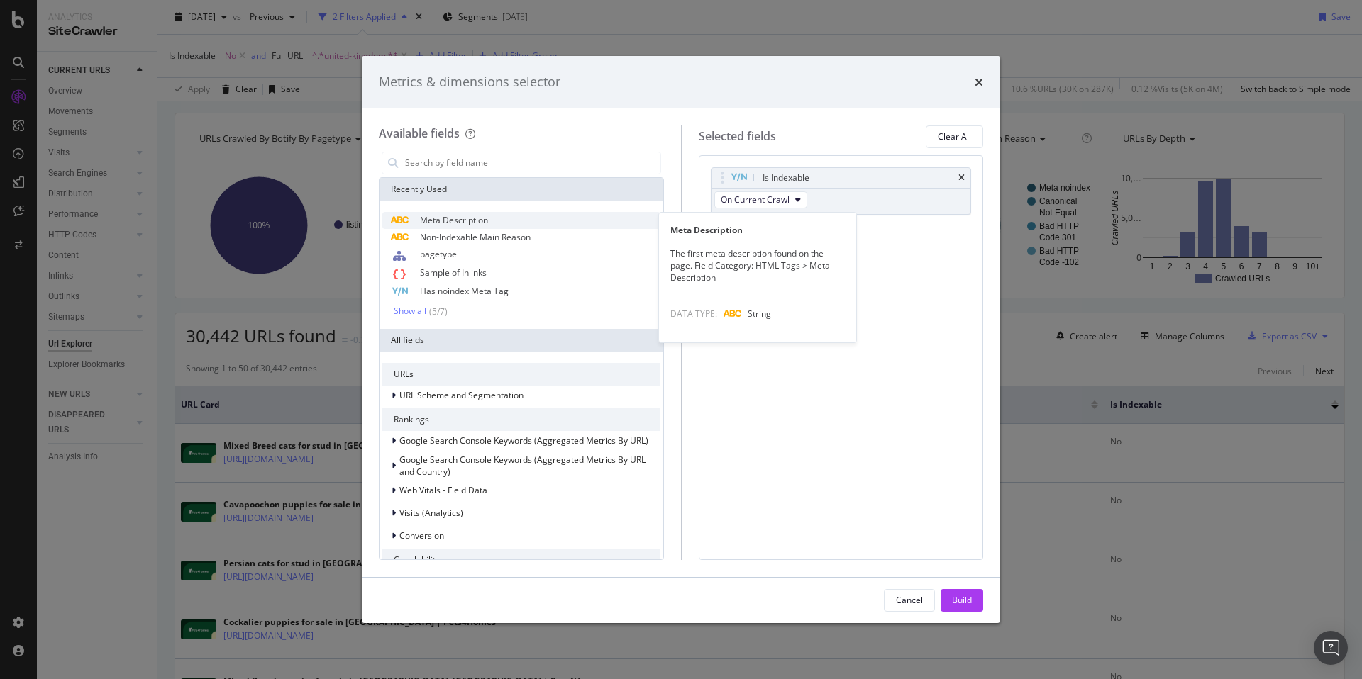
click at [486, 224] on span "Meta Description" at bounding box center [454, 220] width 68 height 12
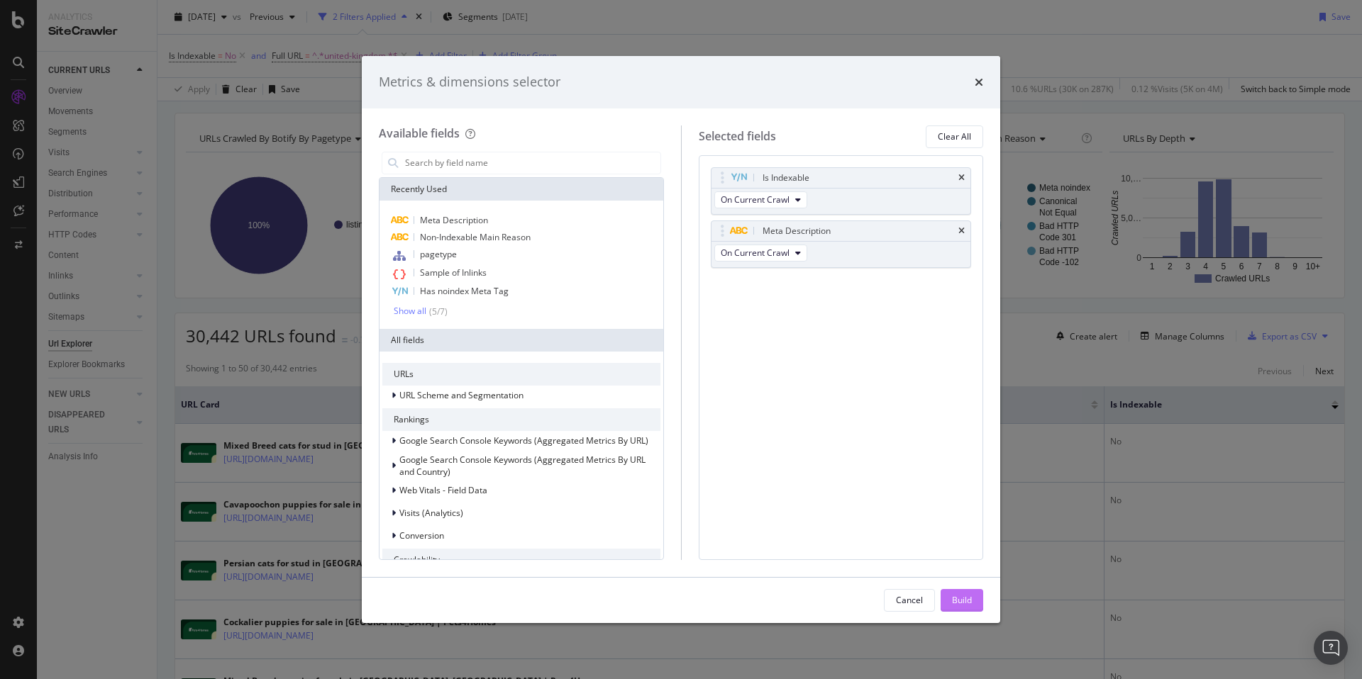
click at [950, 602] on button "Build" at bounding box center [961, 600] width 43 height 23
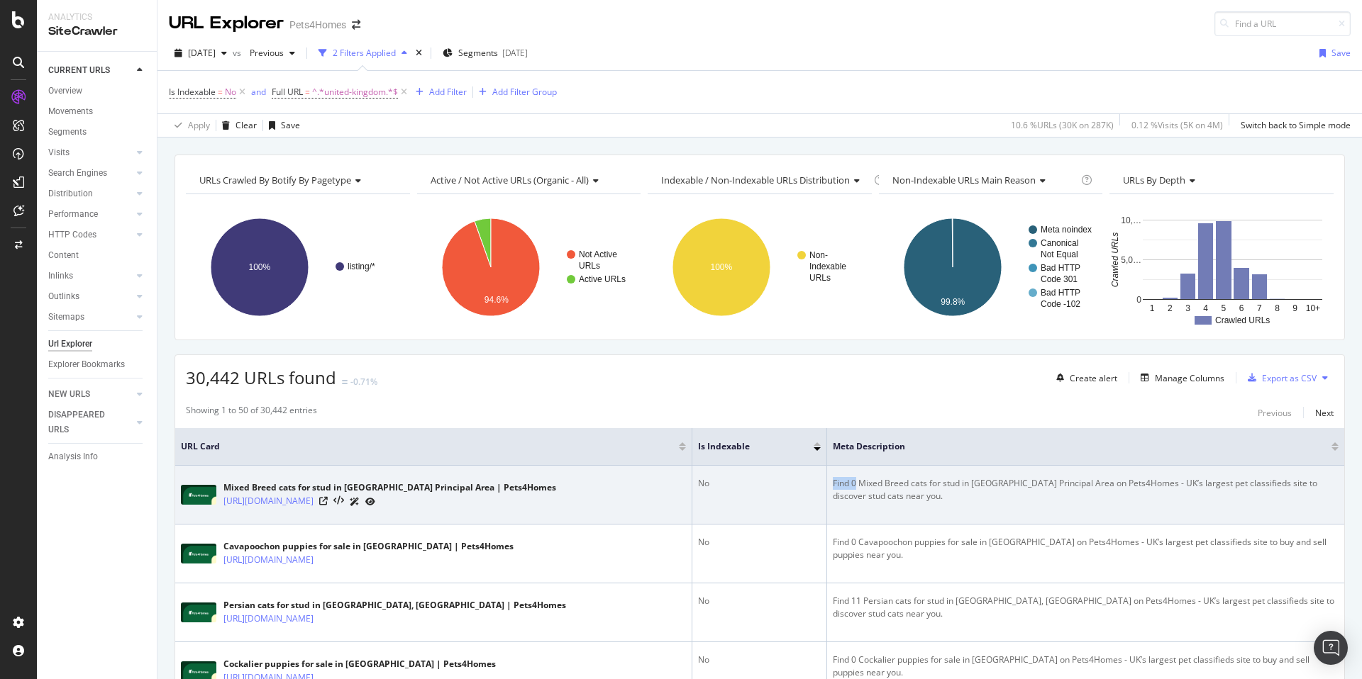
drag, startPoint x: 849, startPoint y: 481, endPoint x: 822, endPoint y: 482, distance: 27.0
click at [827, 482] on td "Find 0 Mixed Breed cats for stud in Wrexham Principal Area on Pets4Homes - UK’s…" at bounding box center [1085, 495] width 517 height 59
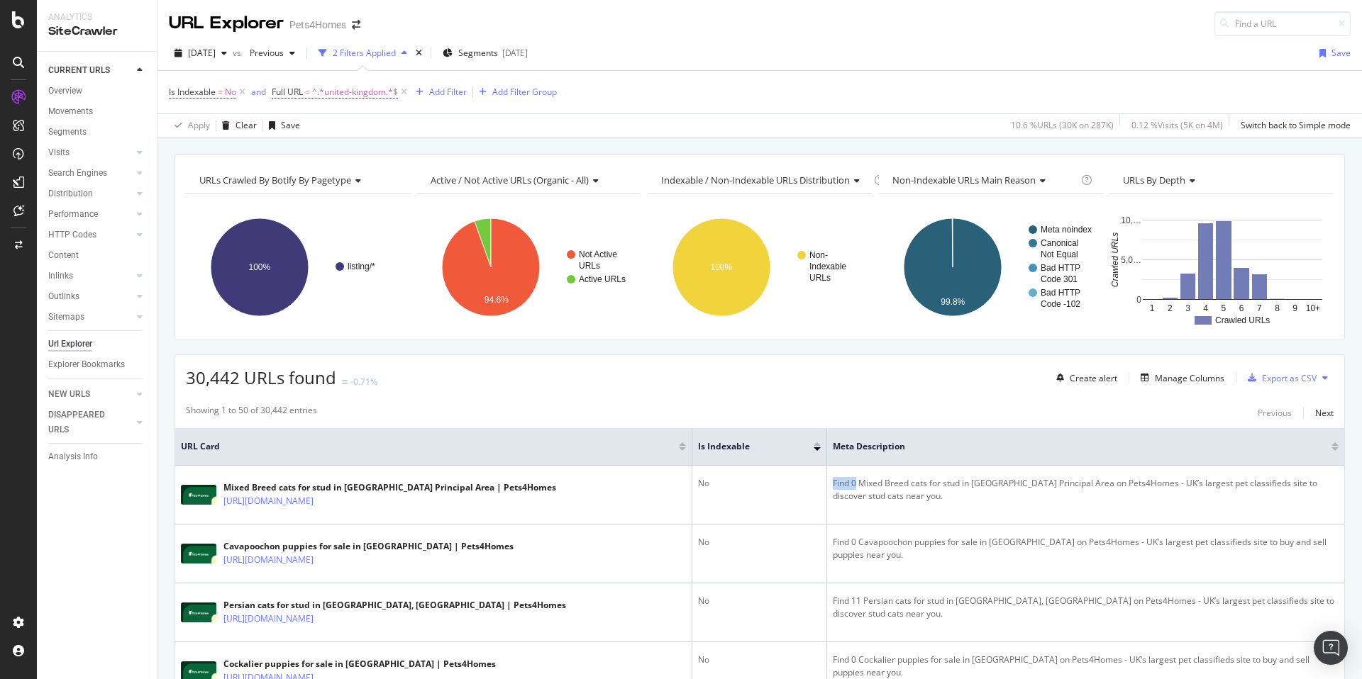
copy div "Find 0"
click at [450, 87] on div "Add Filter" at bounding box center [448, 92] width 38 height 12
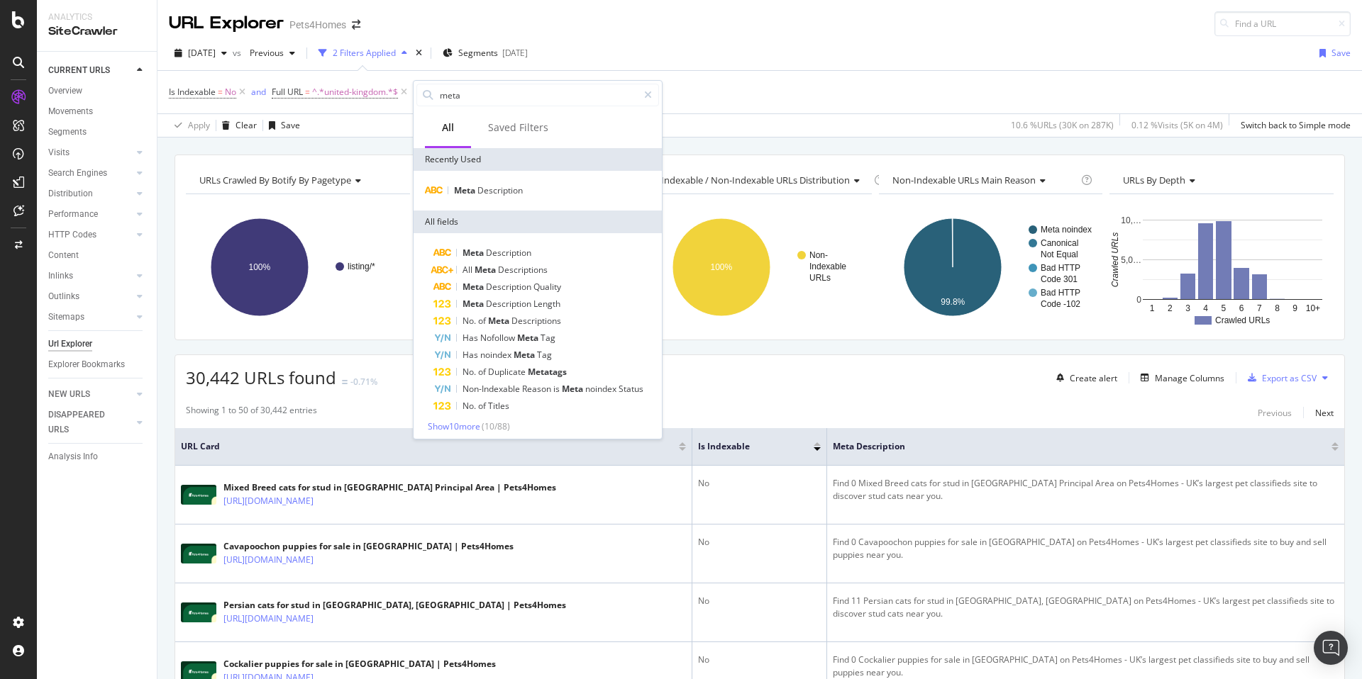
type input "meta"
click at [489, 181] on div "Meta Description" at bounding box center [537, 191] width 248 height 40
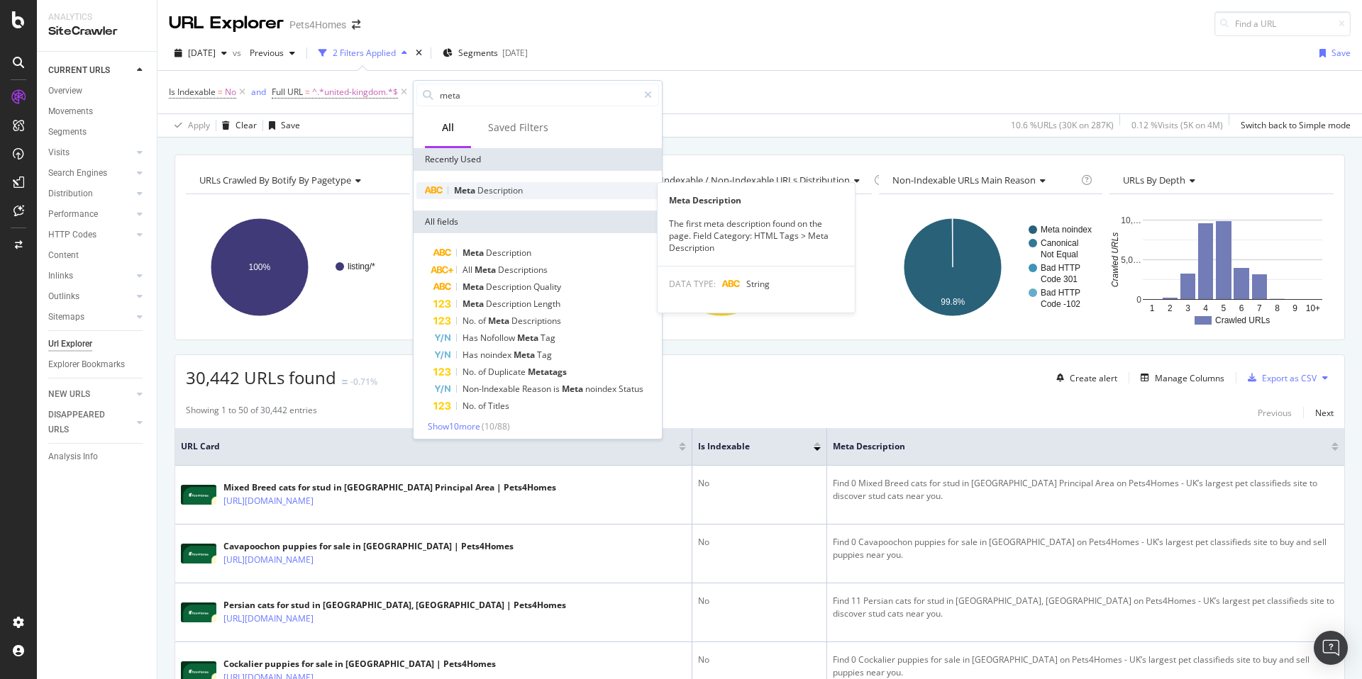
click at [491, 187] on span "Description" at bounding box center [499, 190] width 45 height 12
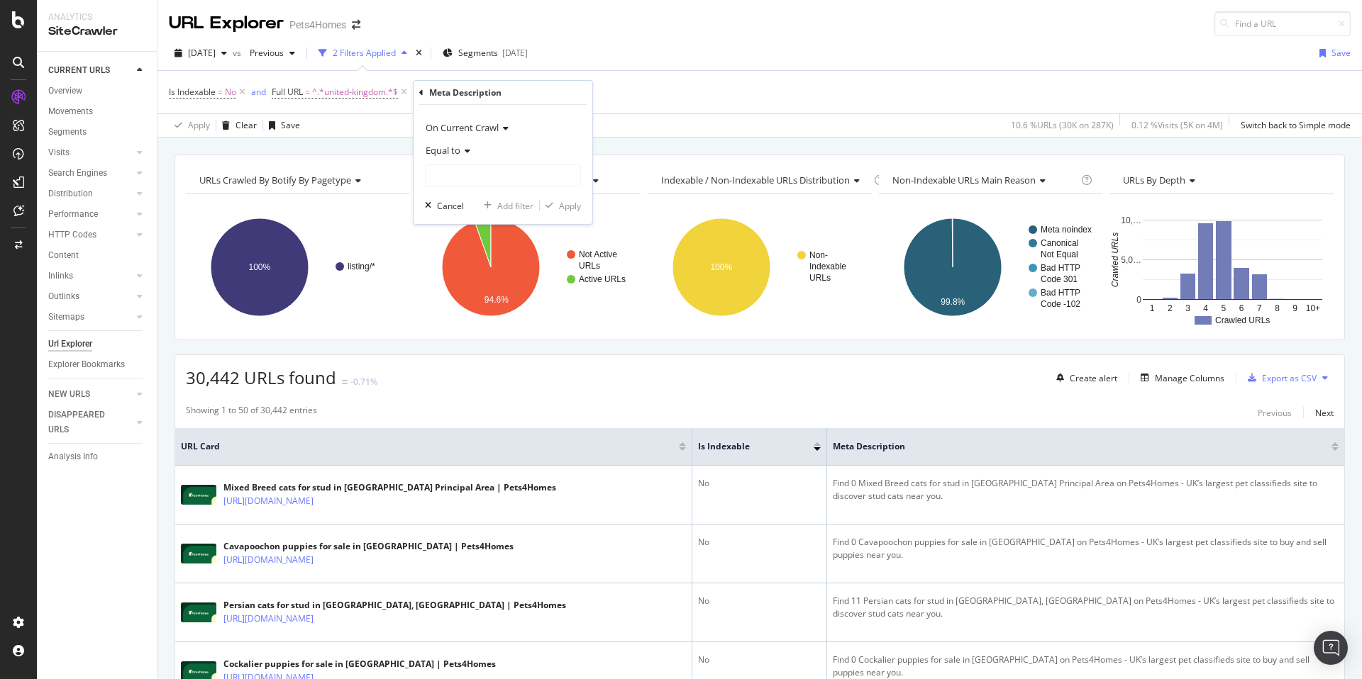
click at [464, 152] on icon at bounding box center [465, 151] width 10 height 9
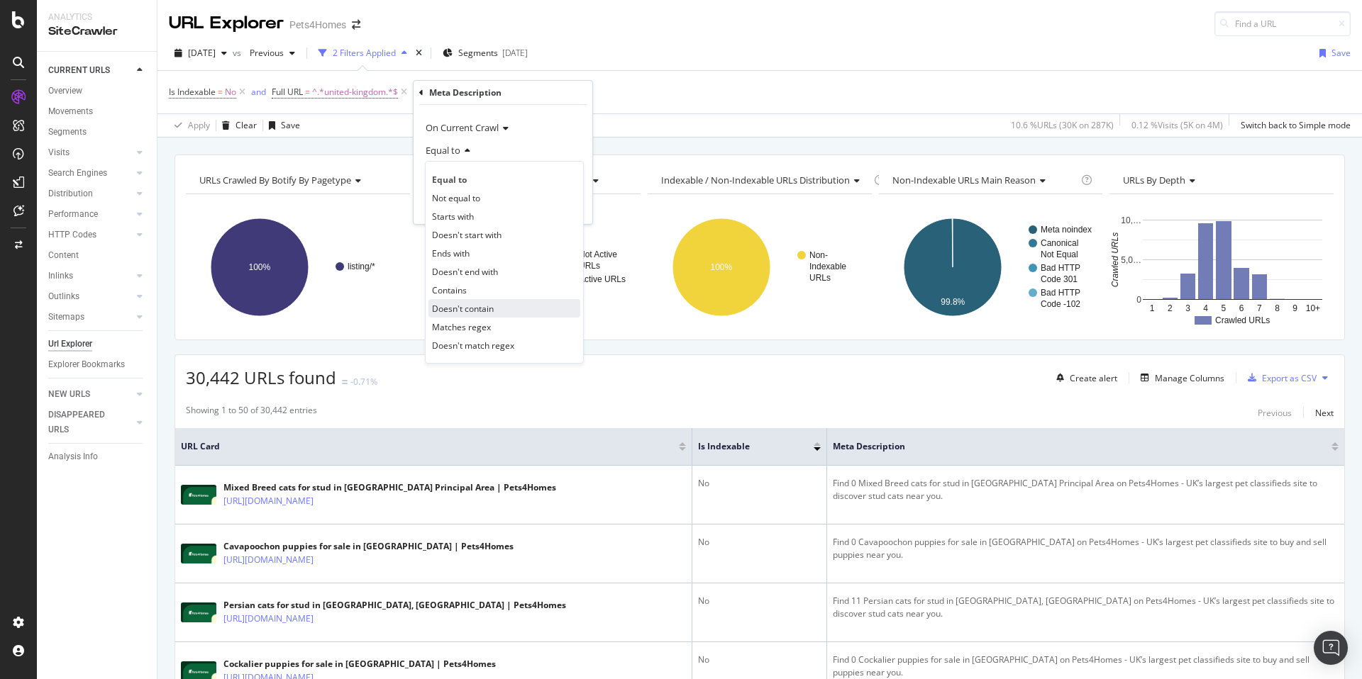
click at [480, 307] on span "Doesn't contain" at bounding box center [463, 309] width 62 height 12
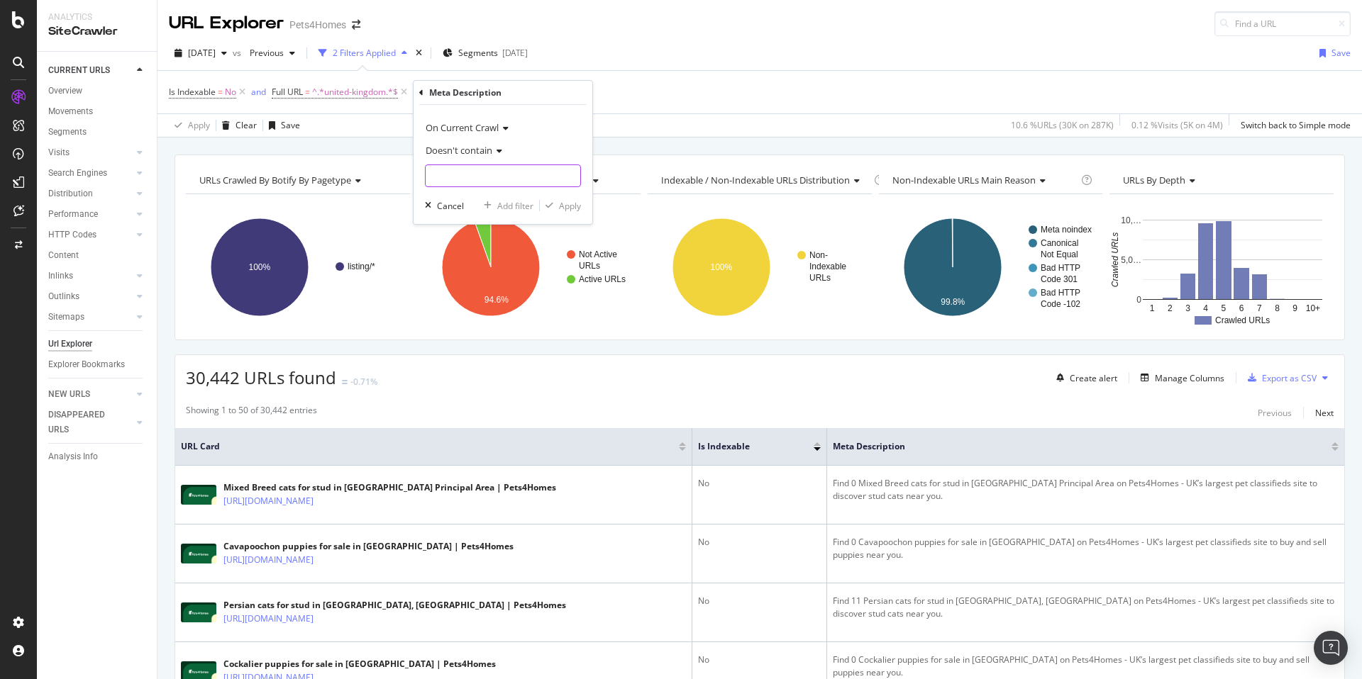
click at [453, 177] on input "text" at bounding box center [503, 176] width 155 height 23
paste input "Find 0"
type input "Find 0"
click at [579, 209] on div "Apply" at bounding box center [570, 206] width 22 height 12
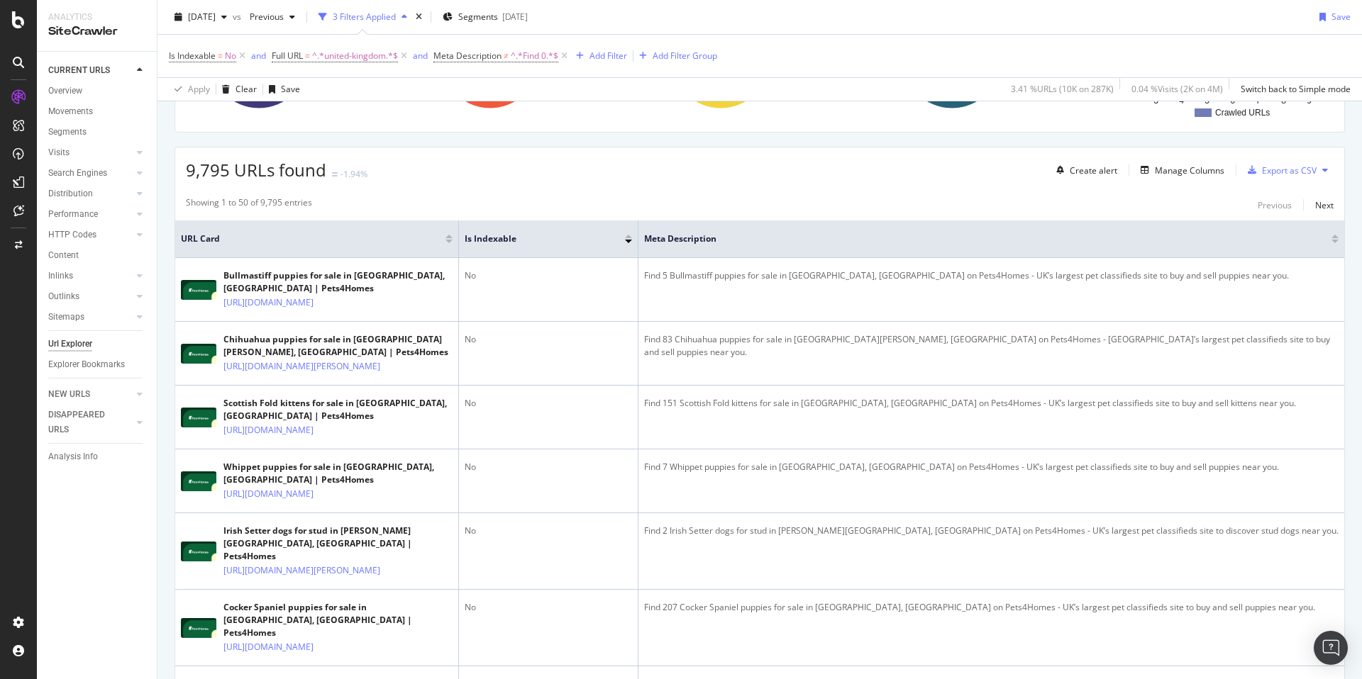
scroll to position [216, 0]
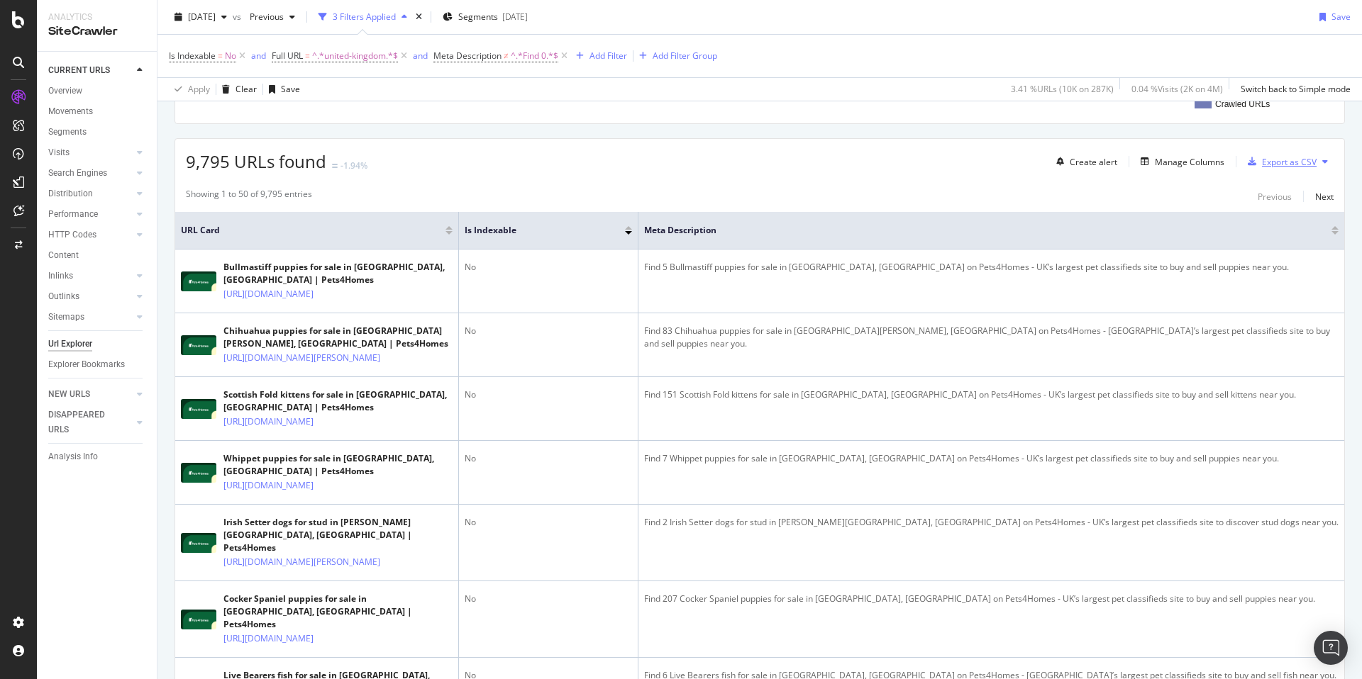
click at [1280, 157] on div "Export as CSV" at bounding box center [1289, 162] width 55 height 12
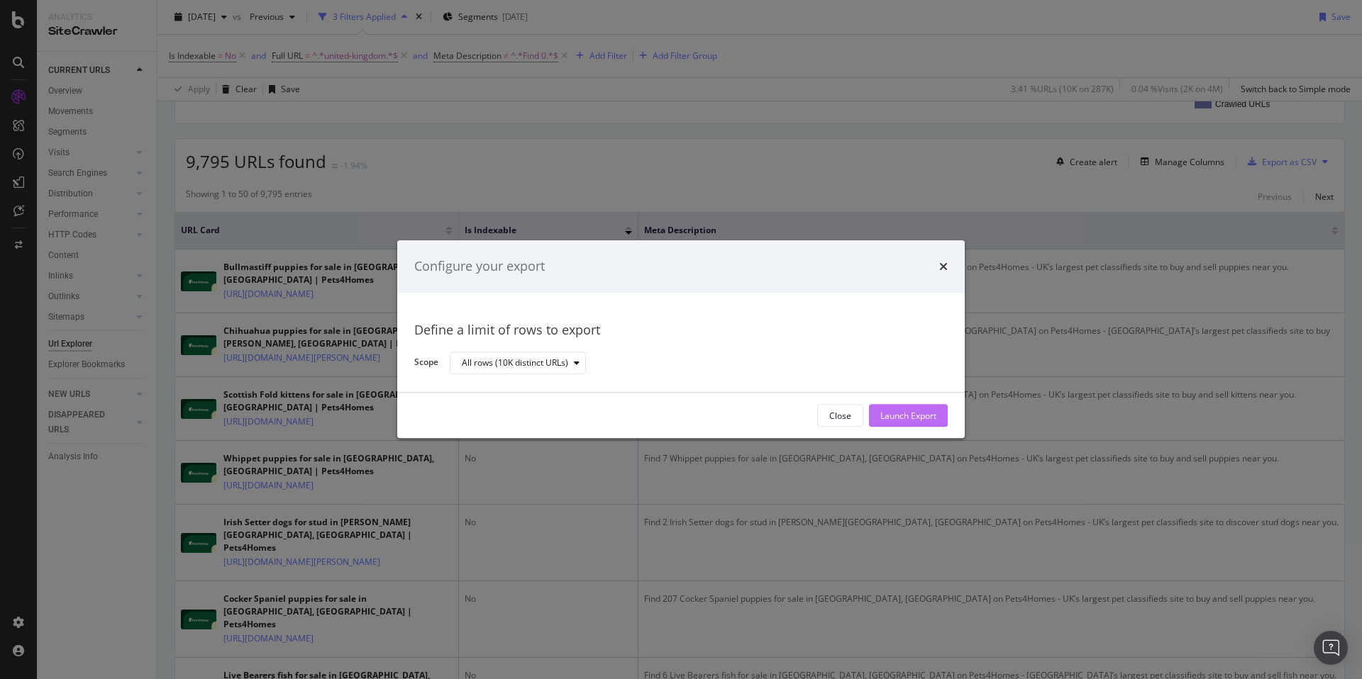
click at [906, 414] on div "Launch Export" at bounding box center [908, 416] width 56 height 12
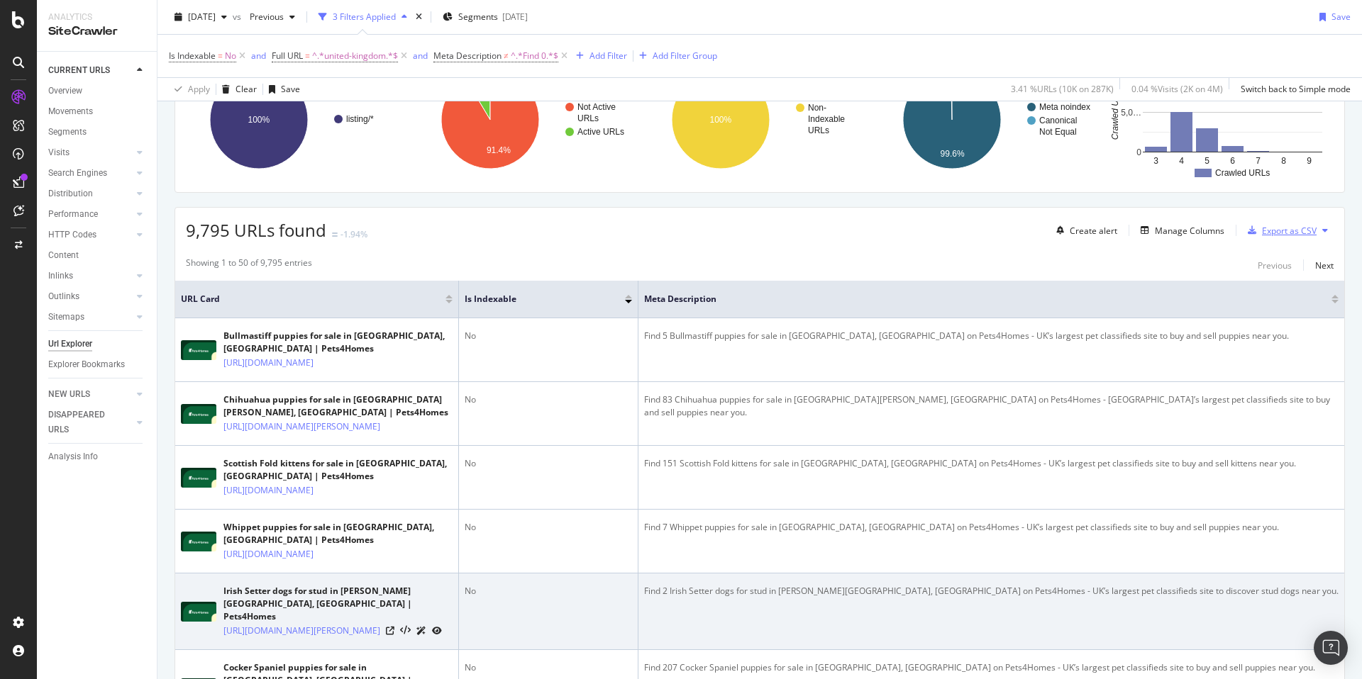
scroll to position [221, 0]
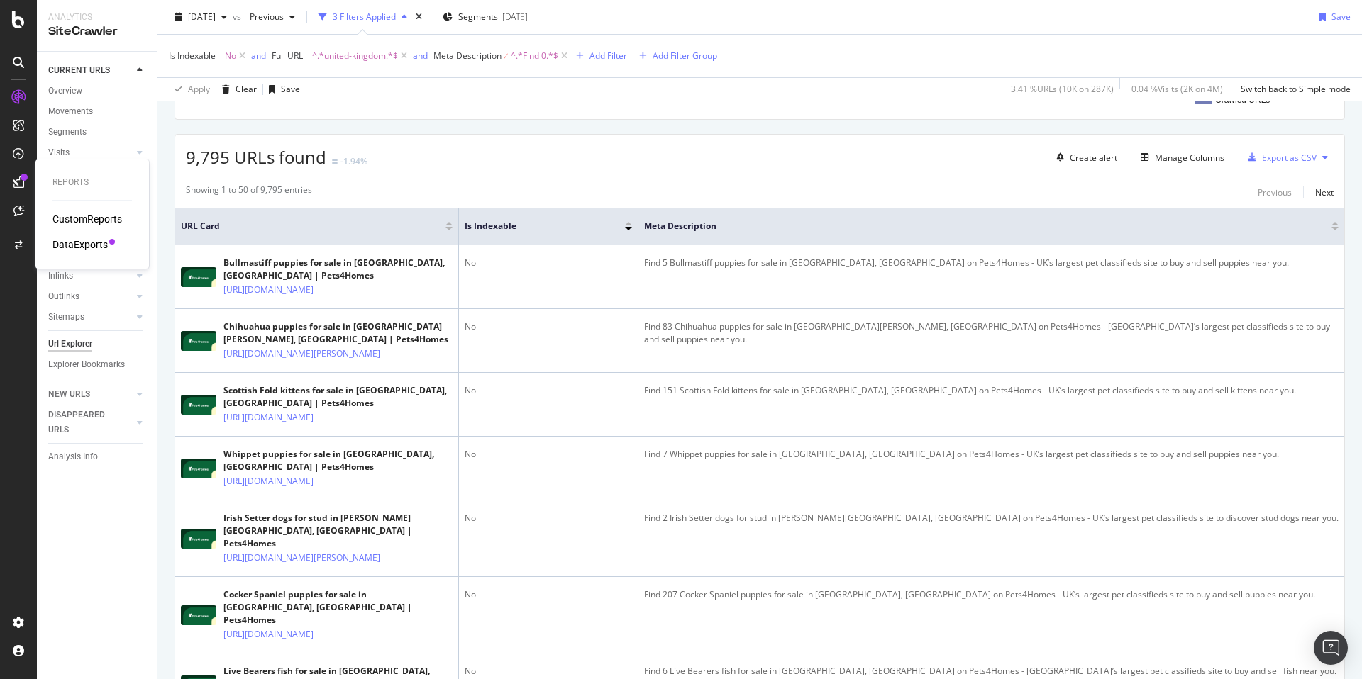
click at [89, 240] on div "DataExports" at bounding box center [79, 245] width 55 height 14
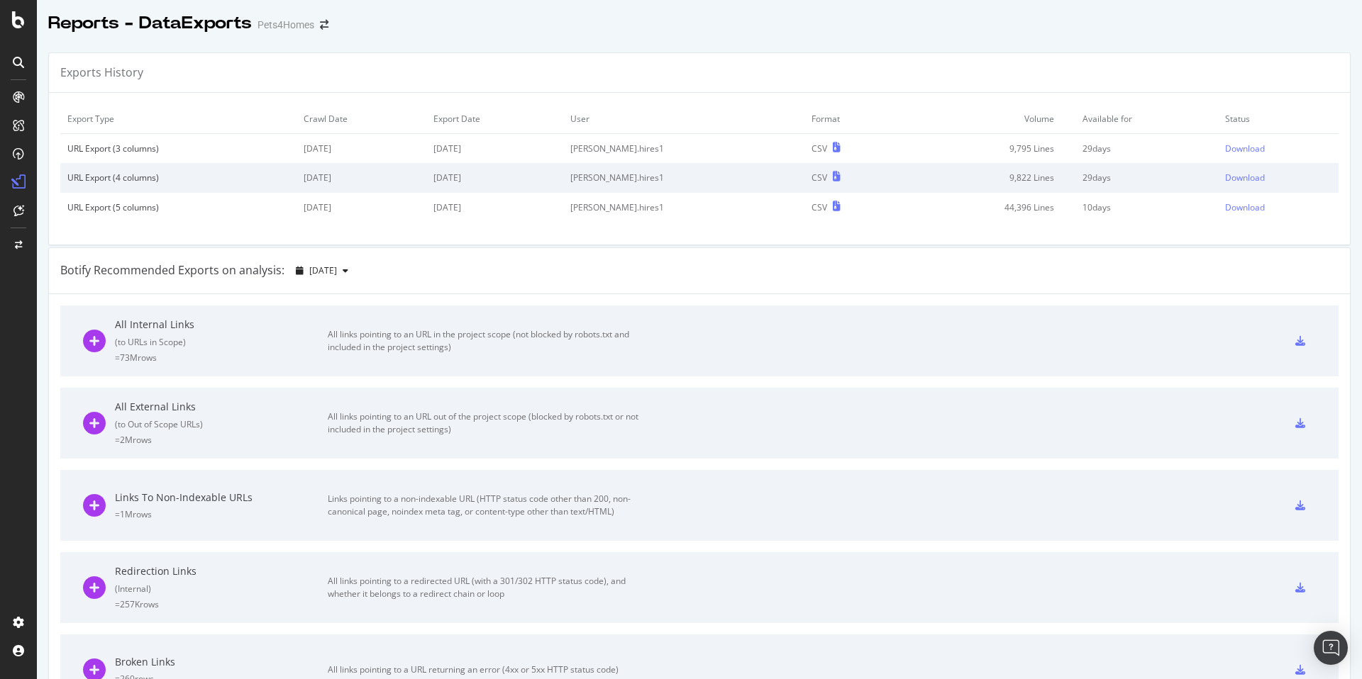
click at [497, 209] on td "2025 Aug. 10th" at bounding box center [494, 207] width 136 height 29
click at [1225, 143] on div "Download" at bounding box center [1245, 149] width 40 height 12
